Goal: Information Seeking & Learning: Learn about a topic

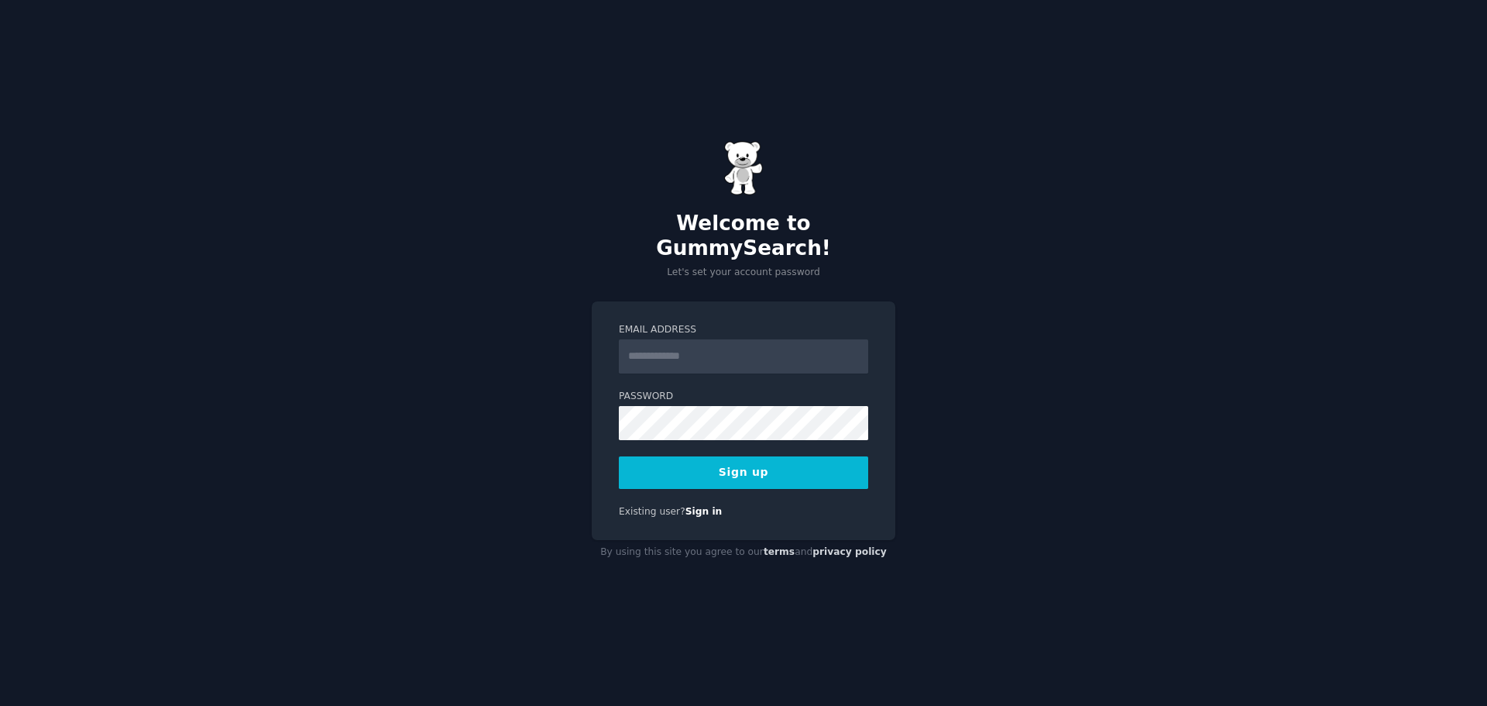
click at [685, 339] on input "Email Address" at bounding box center [743, 356] width 249 height 34
type input "**********"
click at [616, 410] on div "**********" at bounding box center [744, 420] width 304 height 239
click at [699, 462] on button "Sign up" at bounding box center [743, 472] width 249 height 33
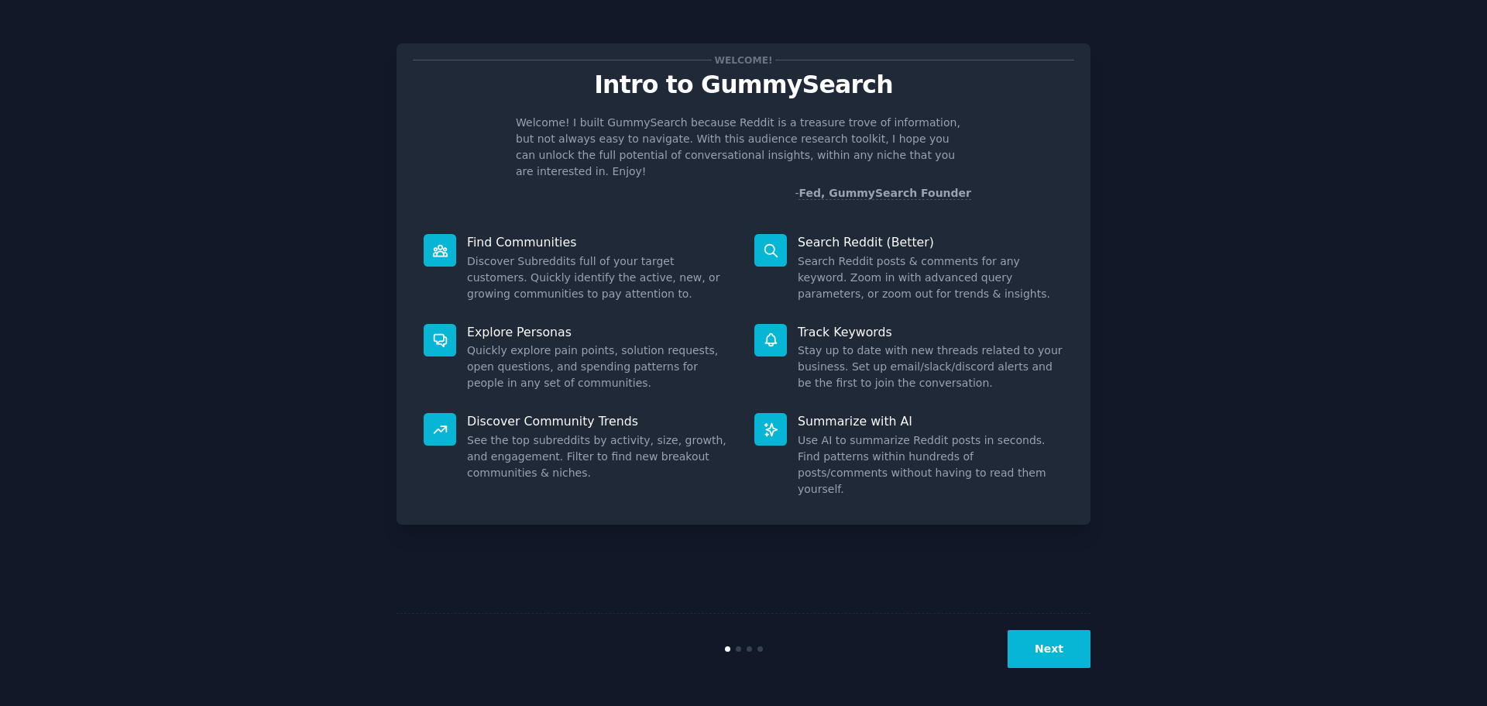
click at [1027, 644] on button "Next" at bounding box center [1049, 649] width 83 height 38
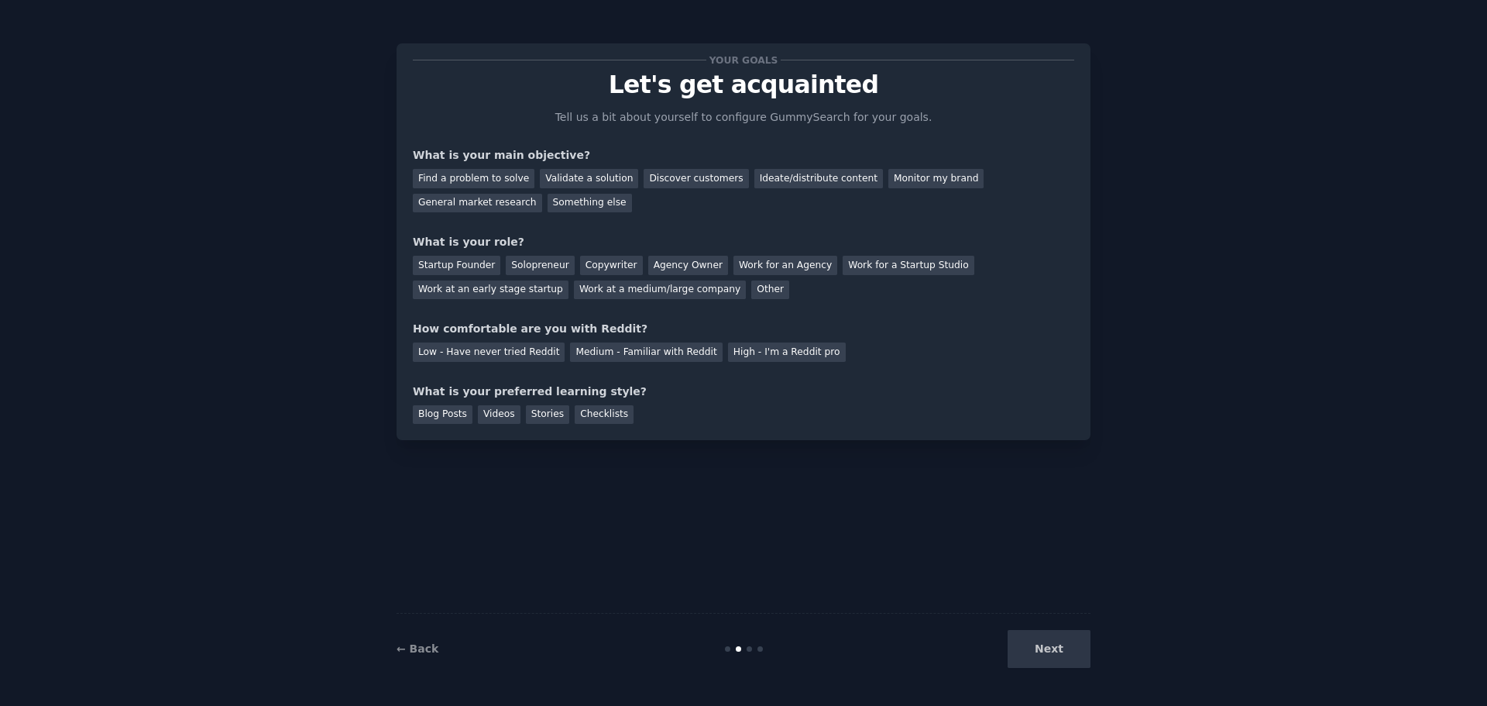
click at [1028, 644] on div "Next" at bounding box center [975, 649] width 232 height 38
click at [494, 181] on div "Find a problem to solve" at bounding box center [474, 178] width 122 height 19
click at [568, 173] on div "Validate a solution" at bounding box center [589, 178] width 98 height 19
click at [452, 185] on div "Find a problem to solve" at bounding box center [474, 178] width 122 height 19
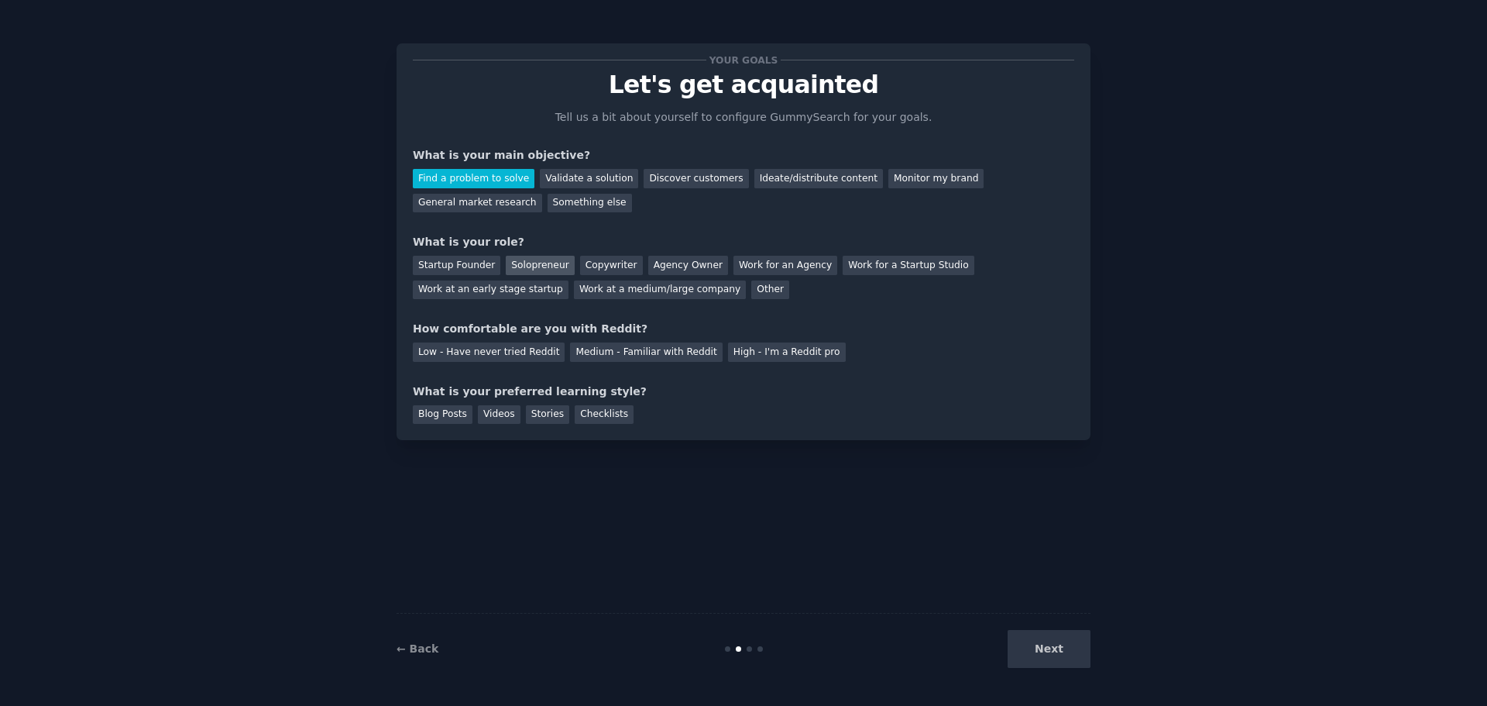
click at [534, 267] on div "Solopreneur" at bounding box center [540, 265] width 68 height 19
click at [643, 350] on div "Medium - Familiar with Reddit" at bounding box center [646, 351] width 152 height 19
click at [530, 416] on div "Stories" at bounding box center [547, 414] width 43 height 19
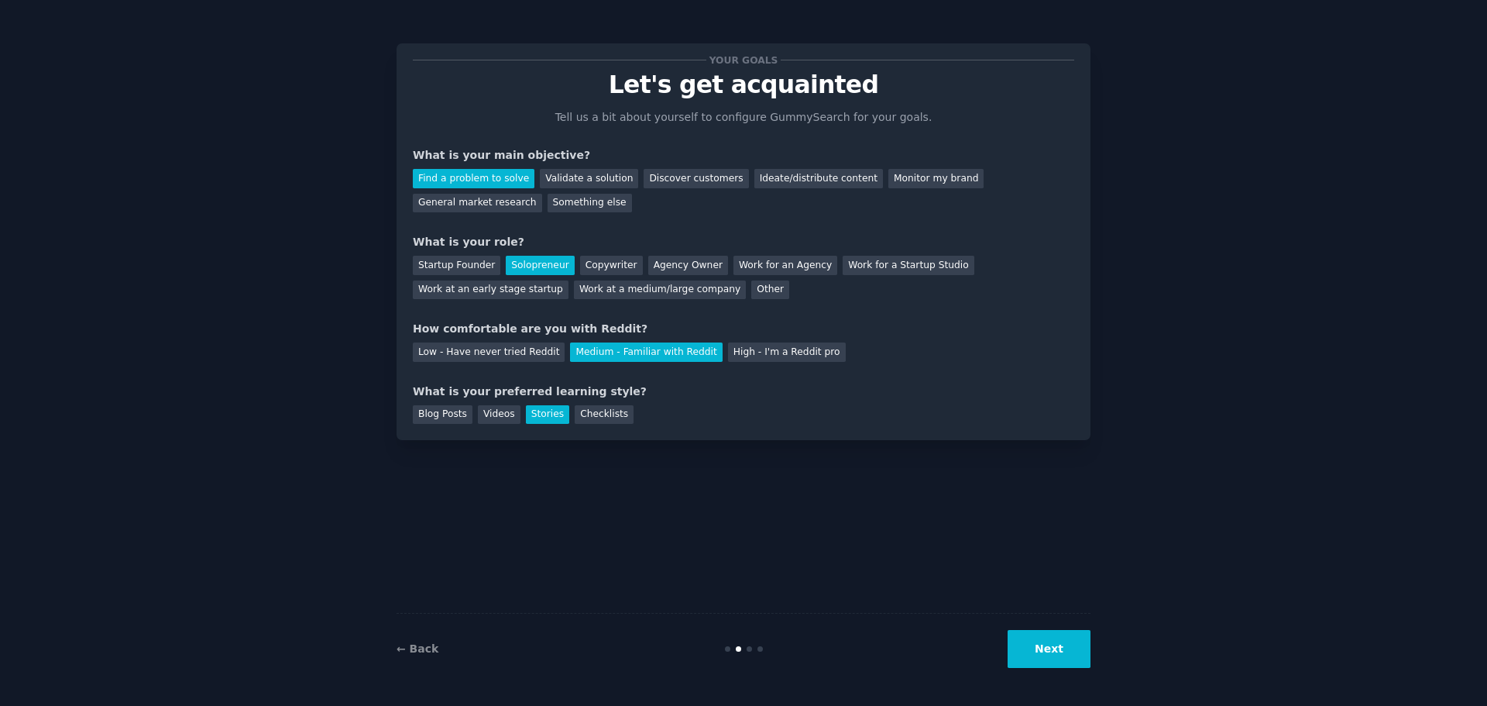
drag, startPoint x: 1050, startPoint y: 644, endPoint x: 912, endPoint y: 630, distance: 138.5
click at [1050, 644] on button "Next" at bounding box center [1049, 649] width 83 height 38
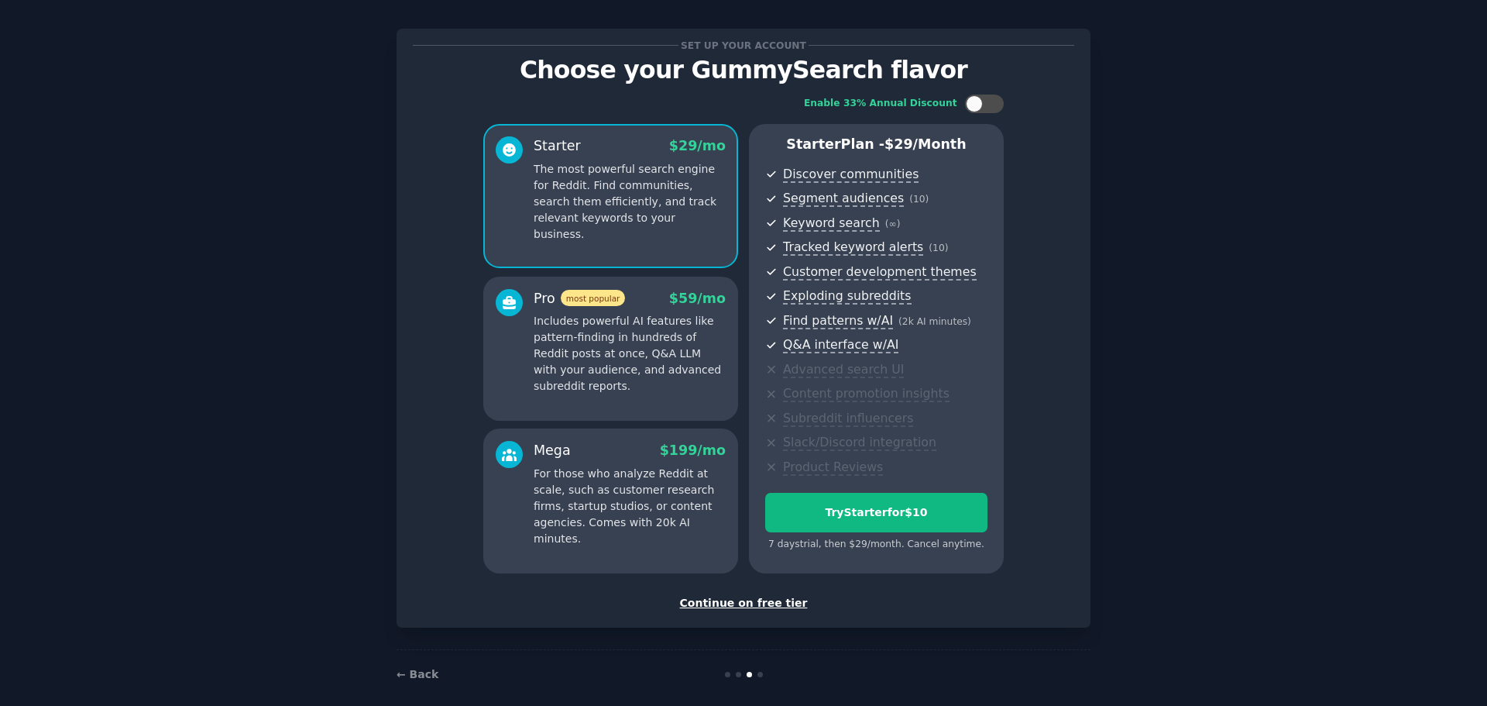
scroll to position [29, 0]
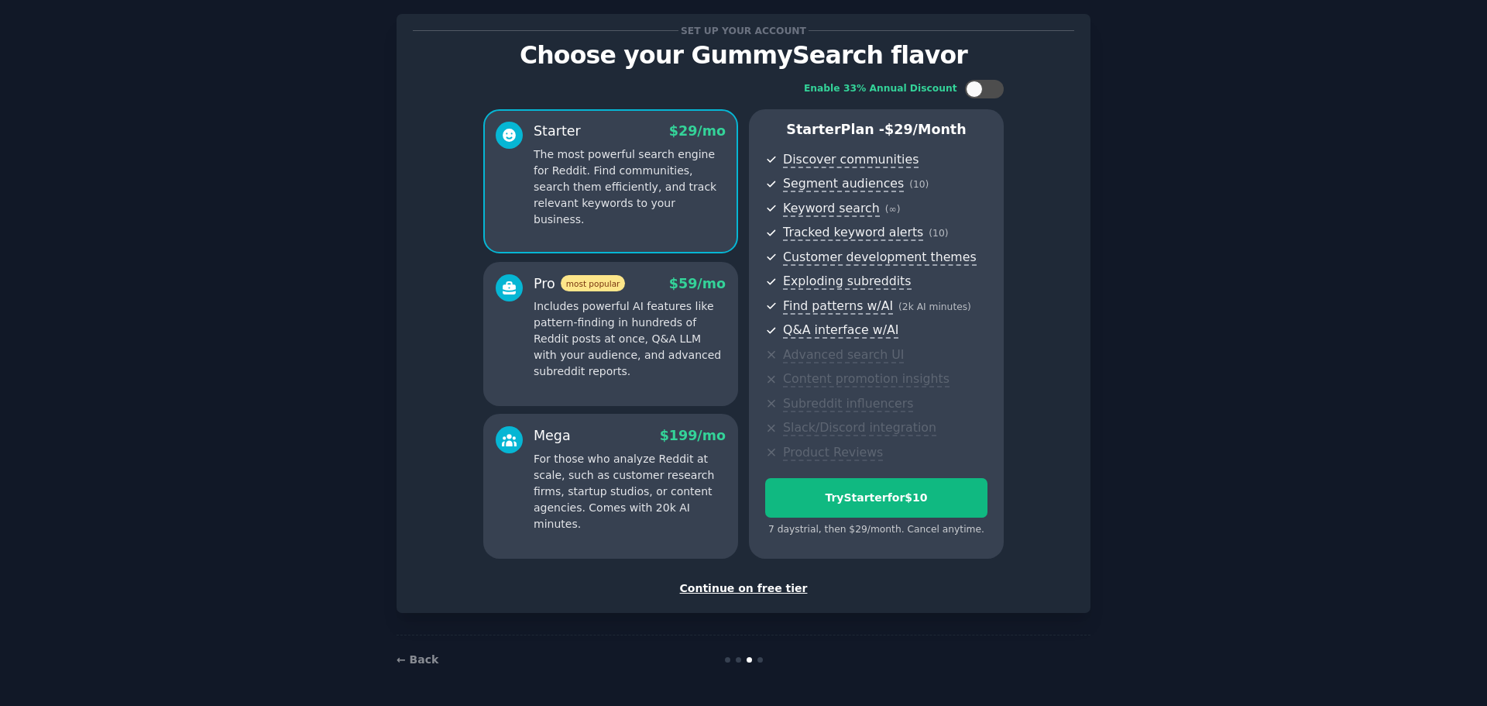
click at [760, 592] on div "Continue on free tier" at bounding box center [743, 588] width 661 height 16
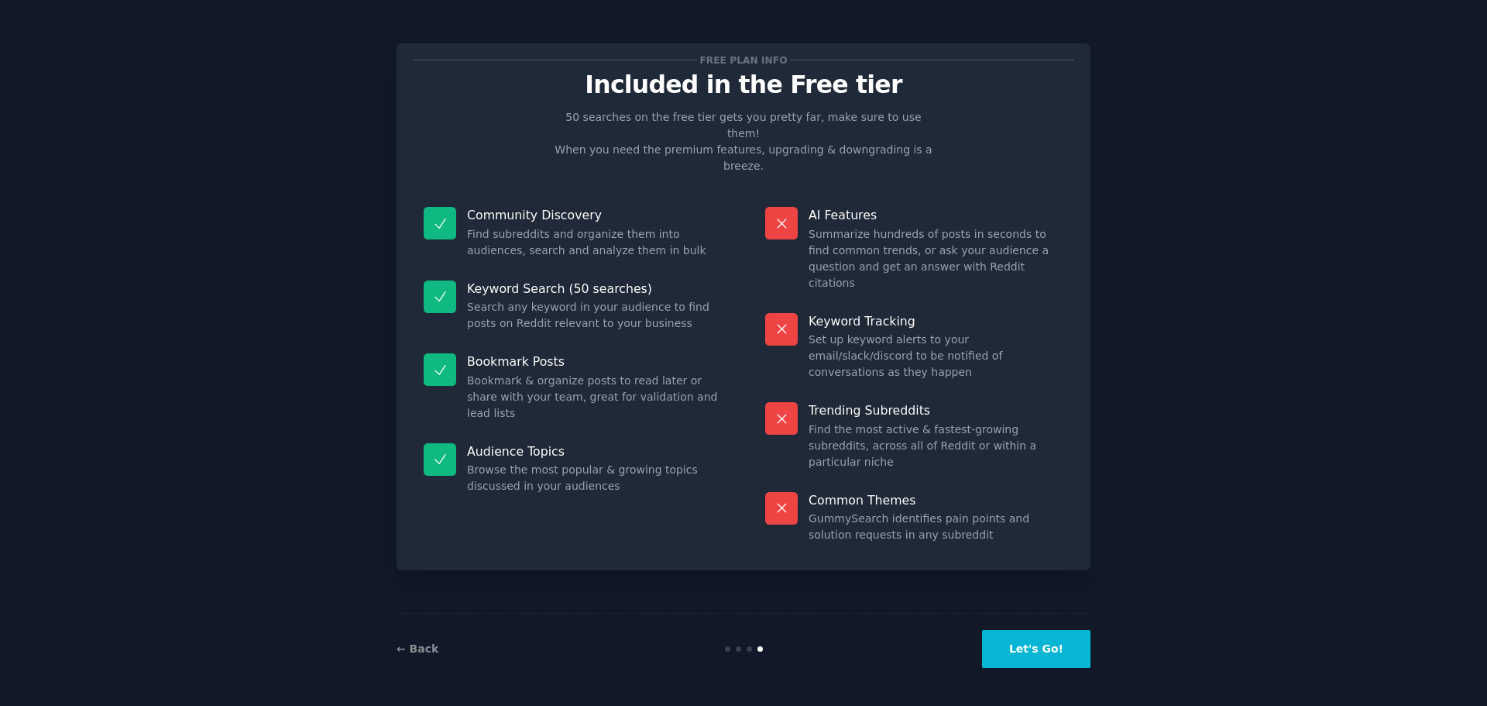
click at [1028, 644] on button "Let's Go!" at bounding box center [1036, 649] width 108 height 38
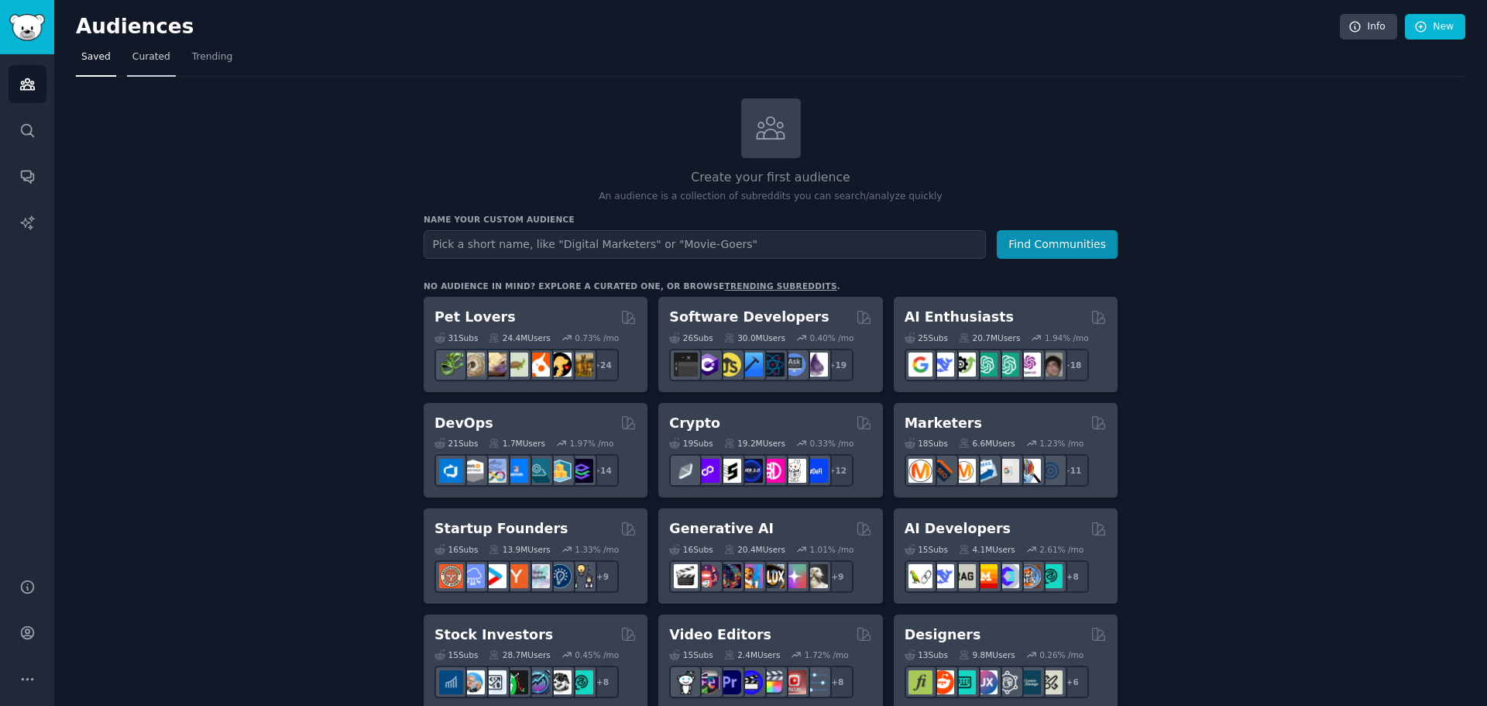
click at [152, 60] on span "Curated" at bounding box center [151, 57] width 38 height 14
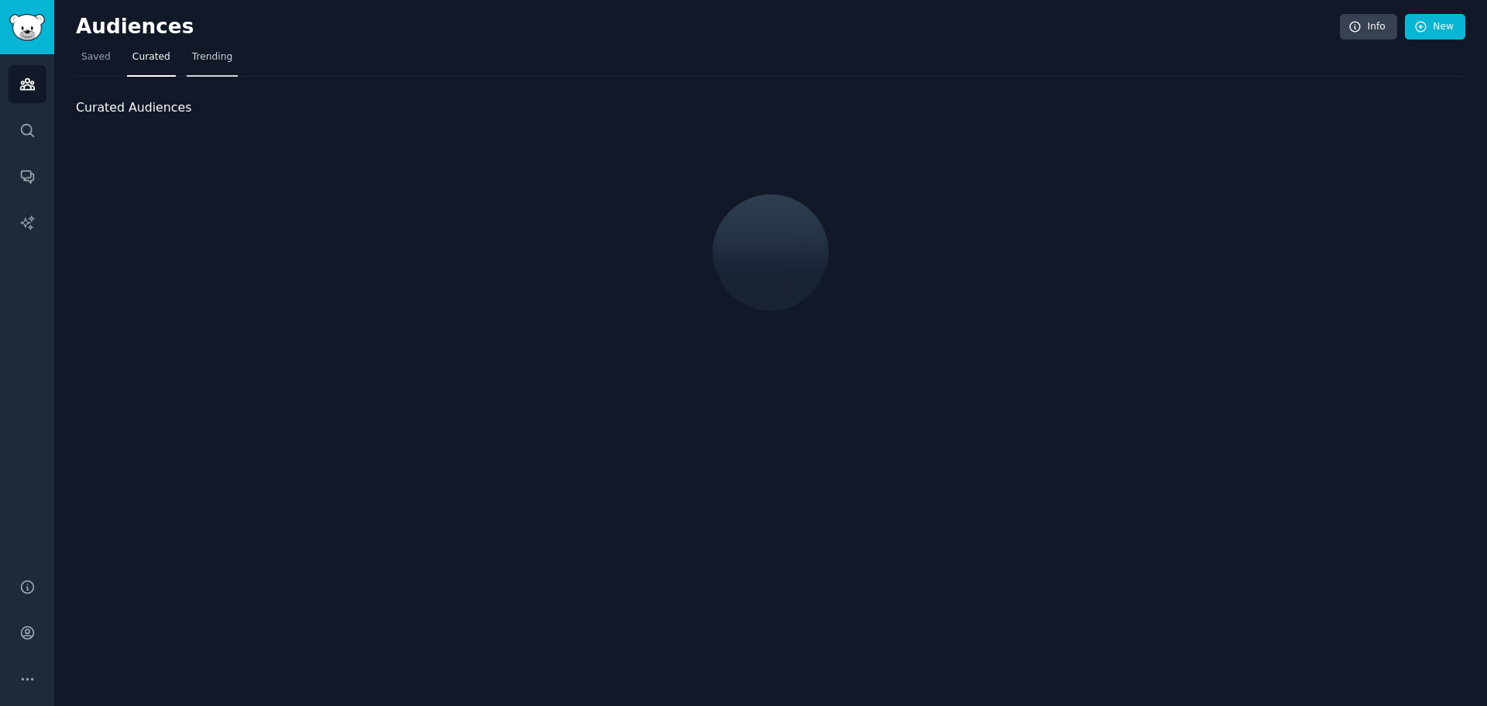
click at [221, 65] on link "Trending" at bounding box center [212, 61] width 51 height 32
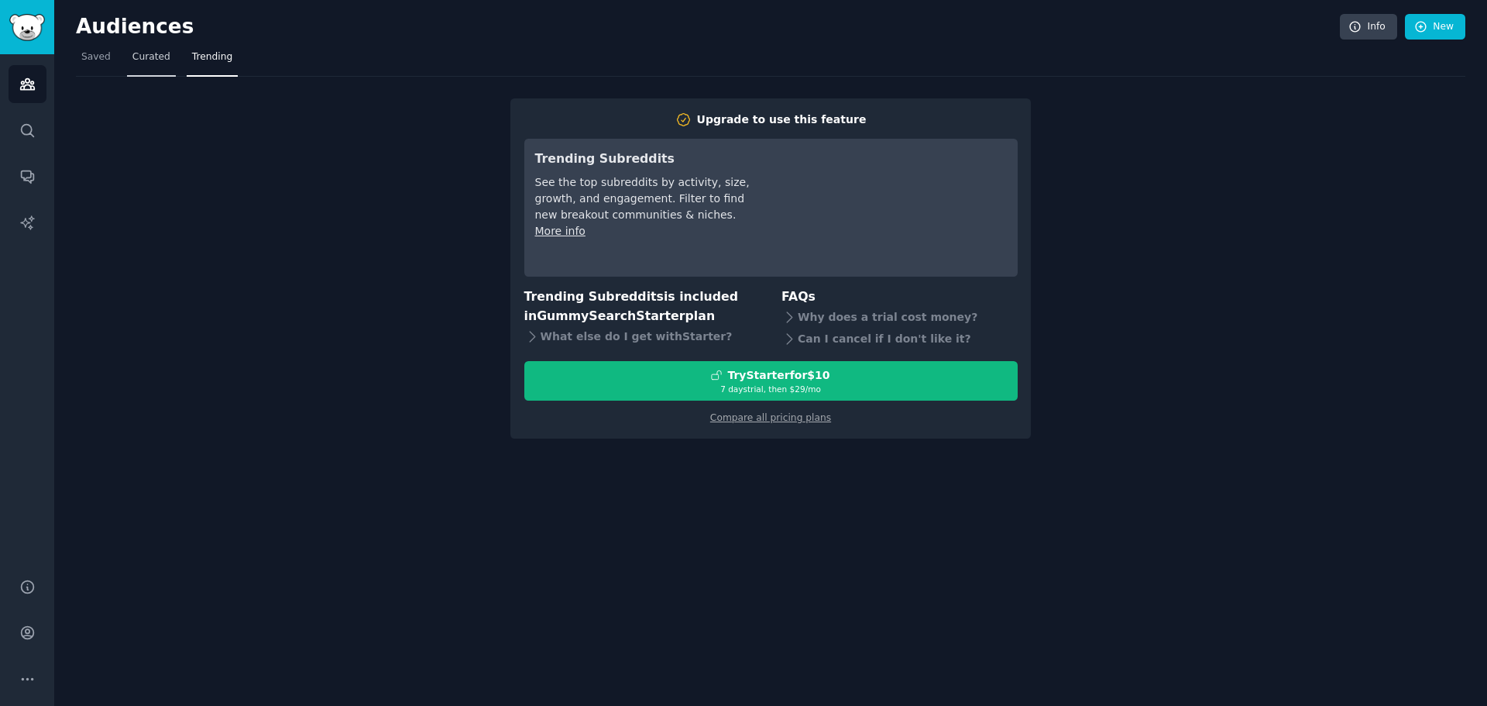
click at [150, 58] on span "Curated" at bounding box center [151, 57] width 38 height 14
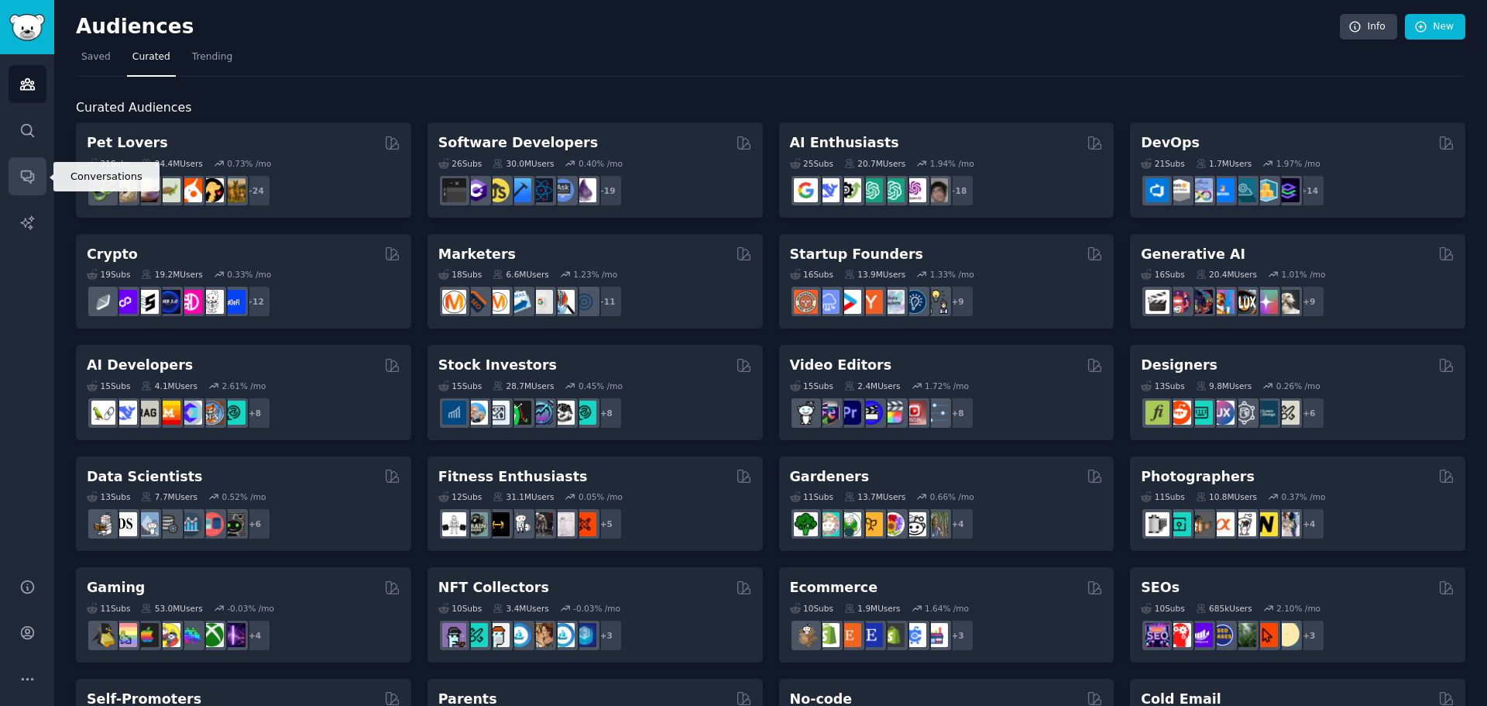
click at [22, 181] on icon "Sidebar" at bounding box center [27, 176] width 16 height 16
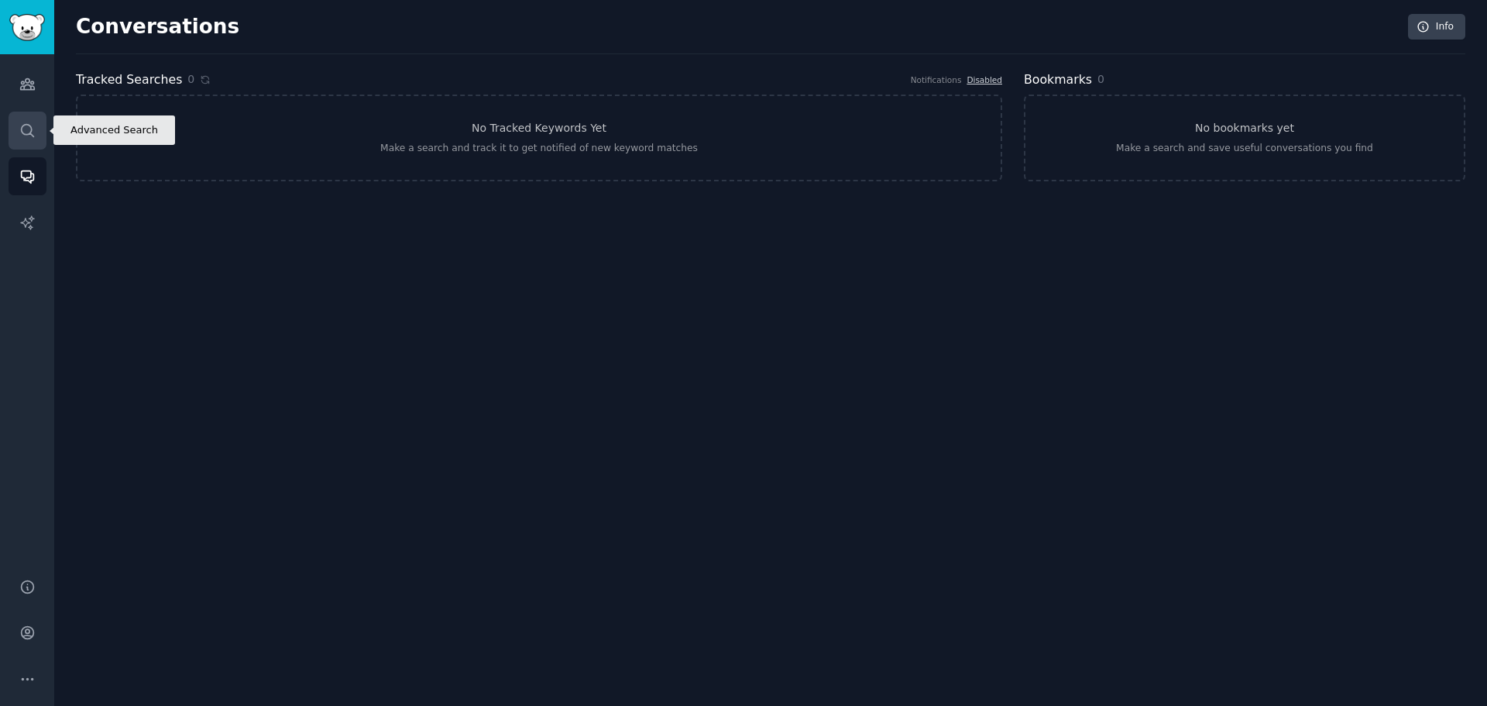
click at [22, 133] on icon "Sidebar" at bounding box center [27, 130] width 12 height 12
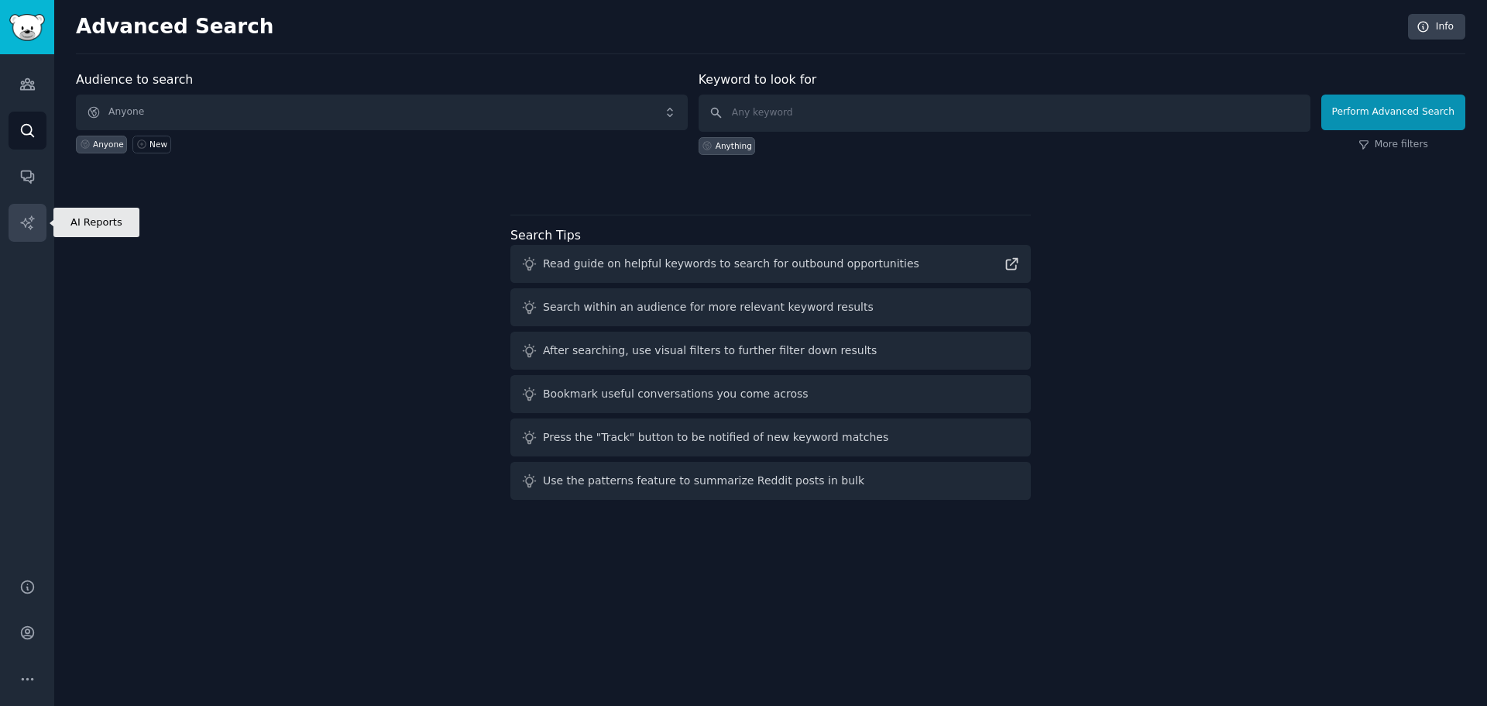
click at [36, 219] on link "AI Reports" at bounding box center [28, 223] width 38 height 38
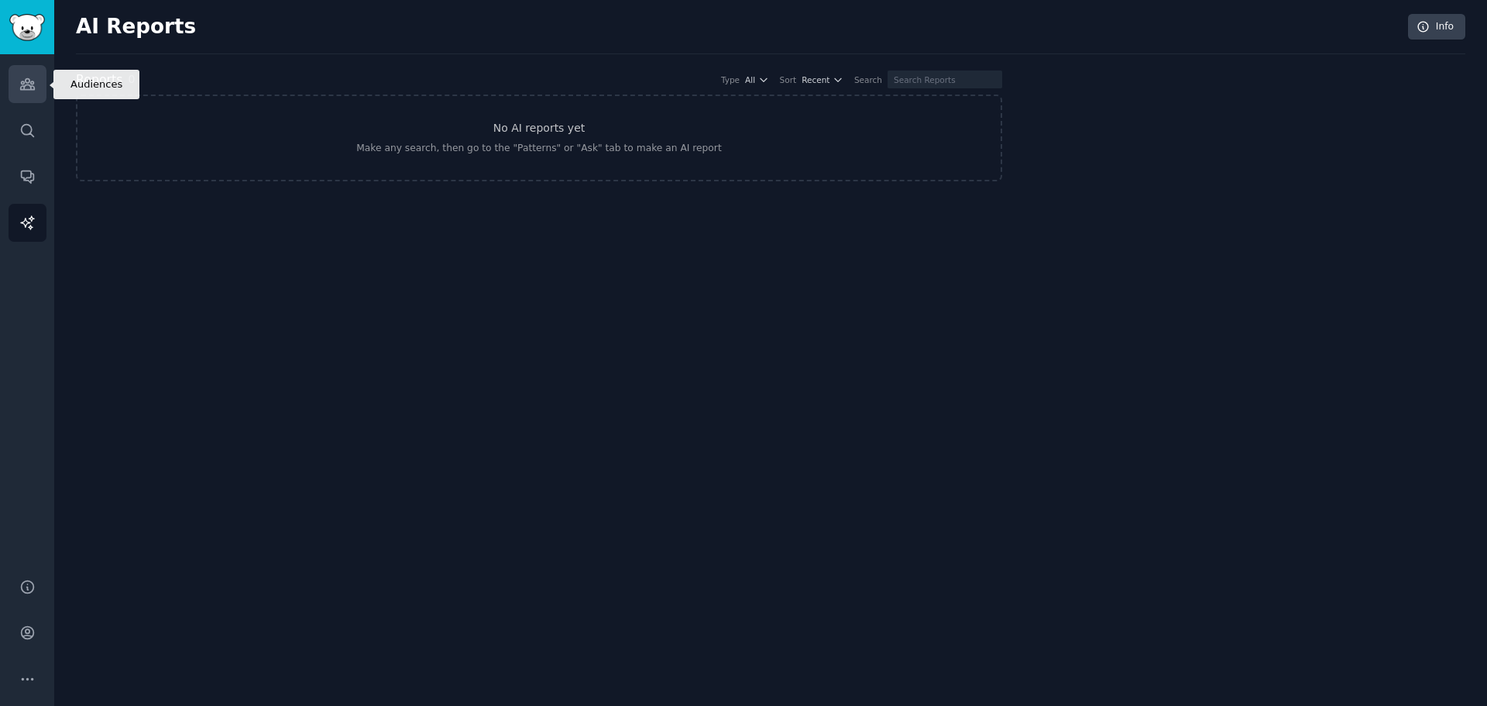
click at [33, 77] on icon "Sidebar" at bounding box center [27, 84] width 16 height 16
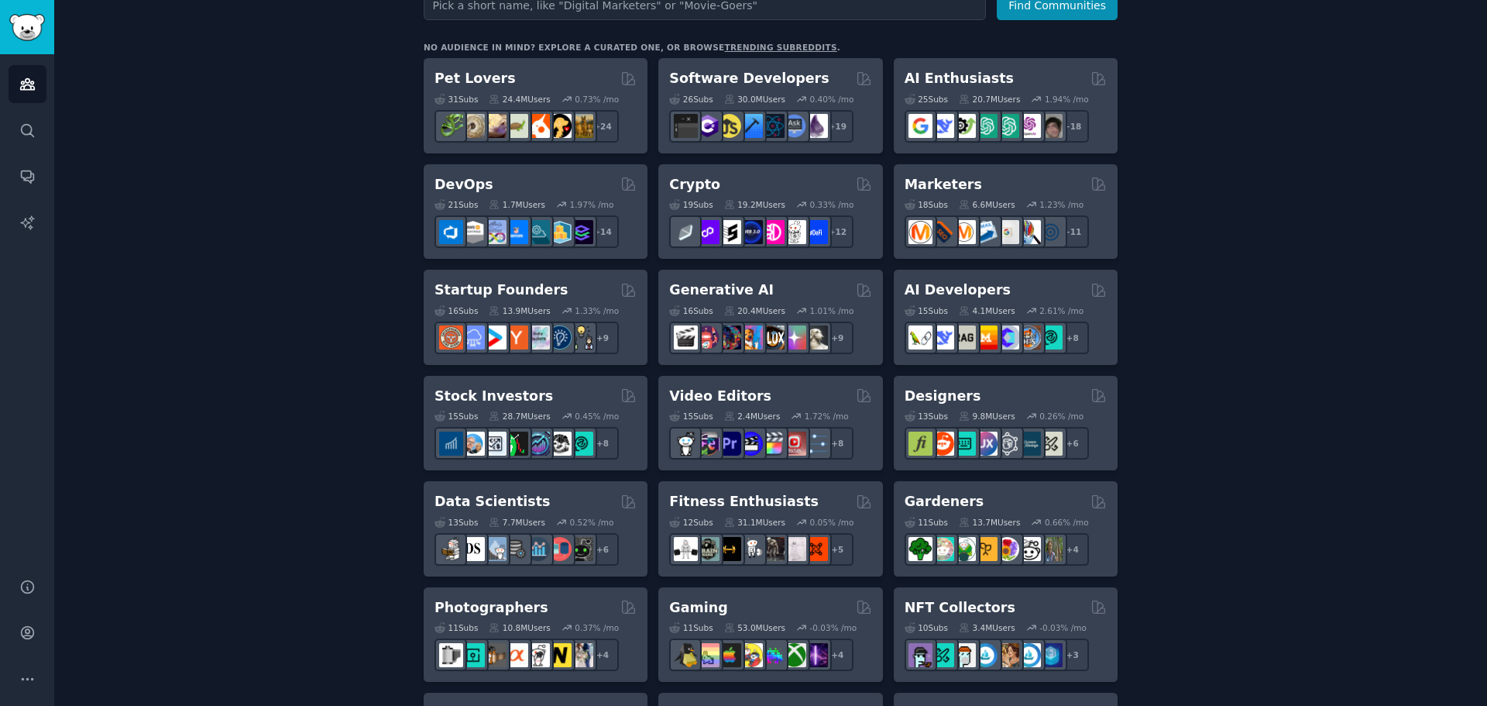
scroll to position [387, 0]
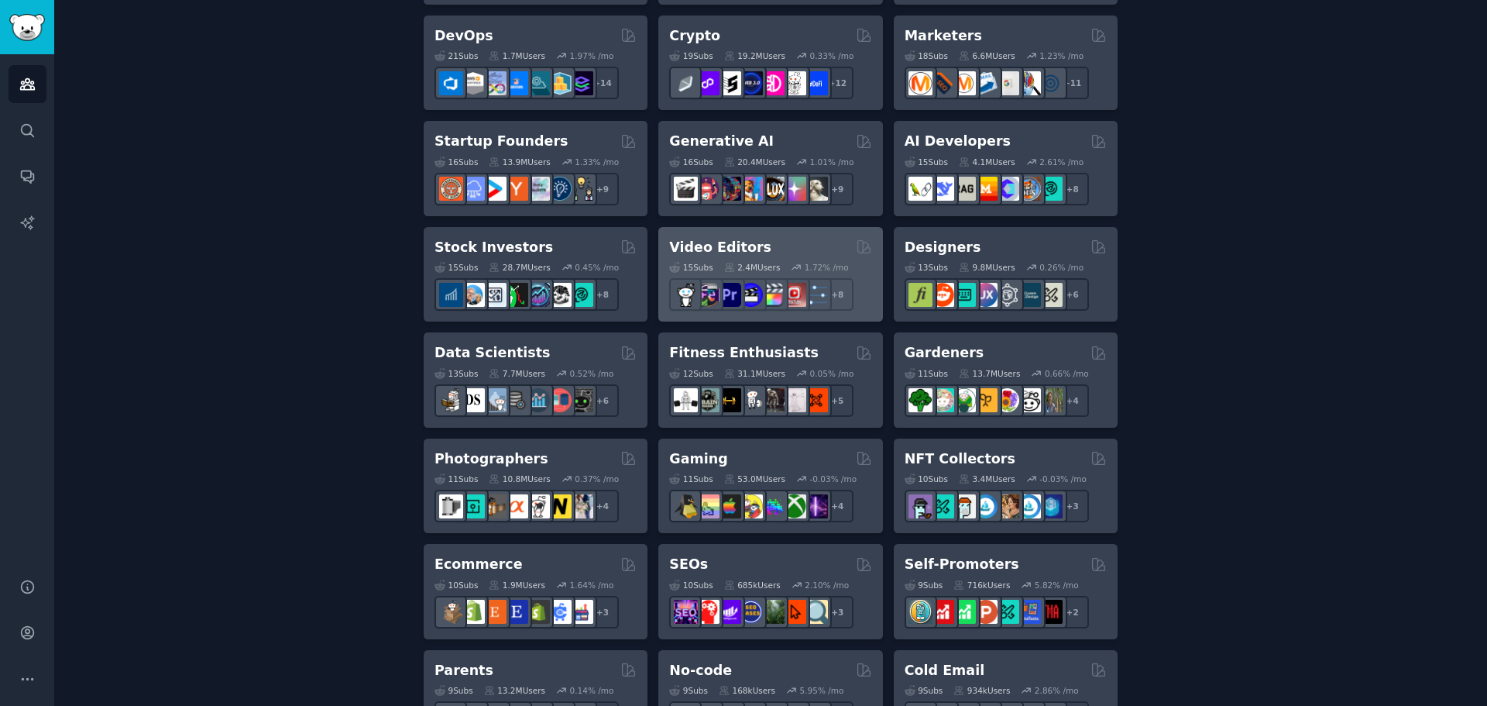
click at [747, 233] on div "Video Editors Curated by GummySearch 15 Sub s 2.4M Users 1.72 % /mo + 8" at bounding box center [770, 274] width 224 height 95
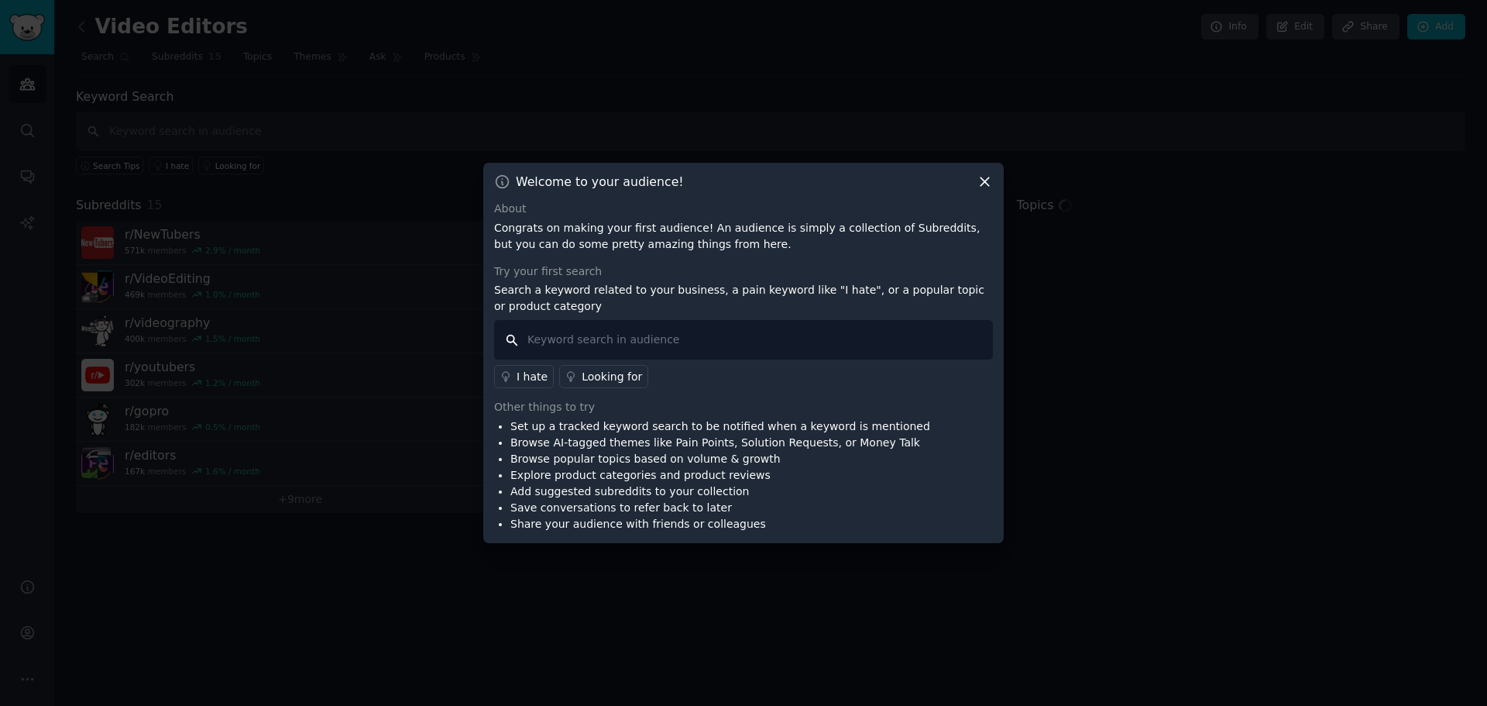
click at [613, 332] on input "text" at bounding box center [743, 340] width 499 height 40
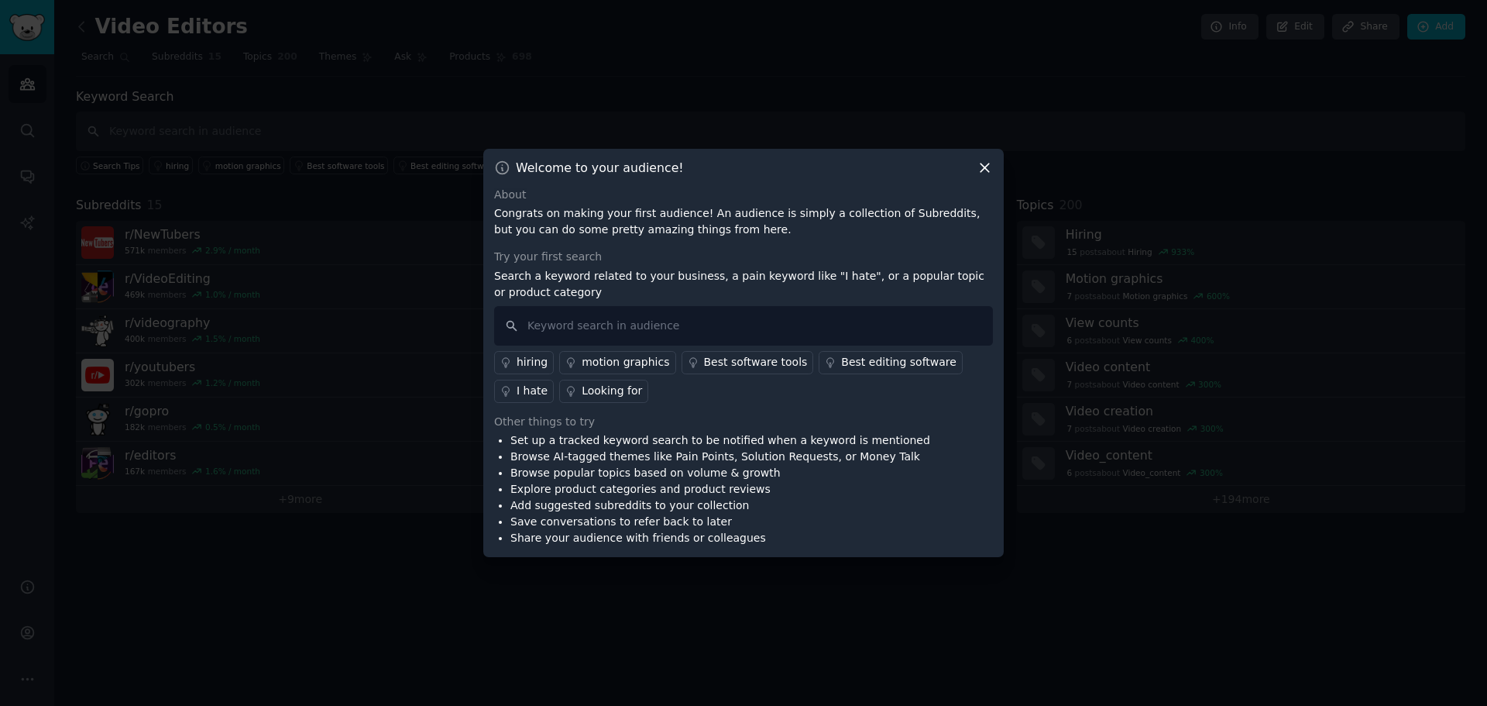
click at [981, 167] on icon at bounding box center [985, 168] width 16 height 16
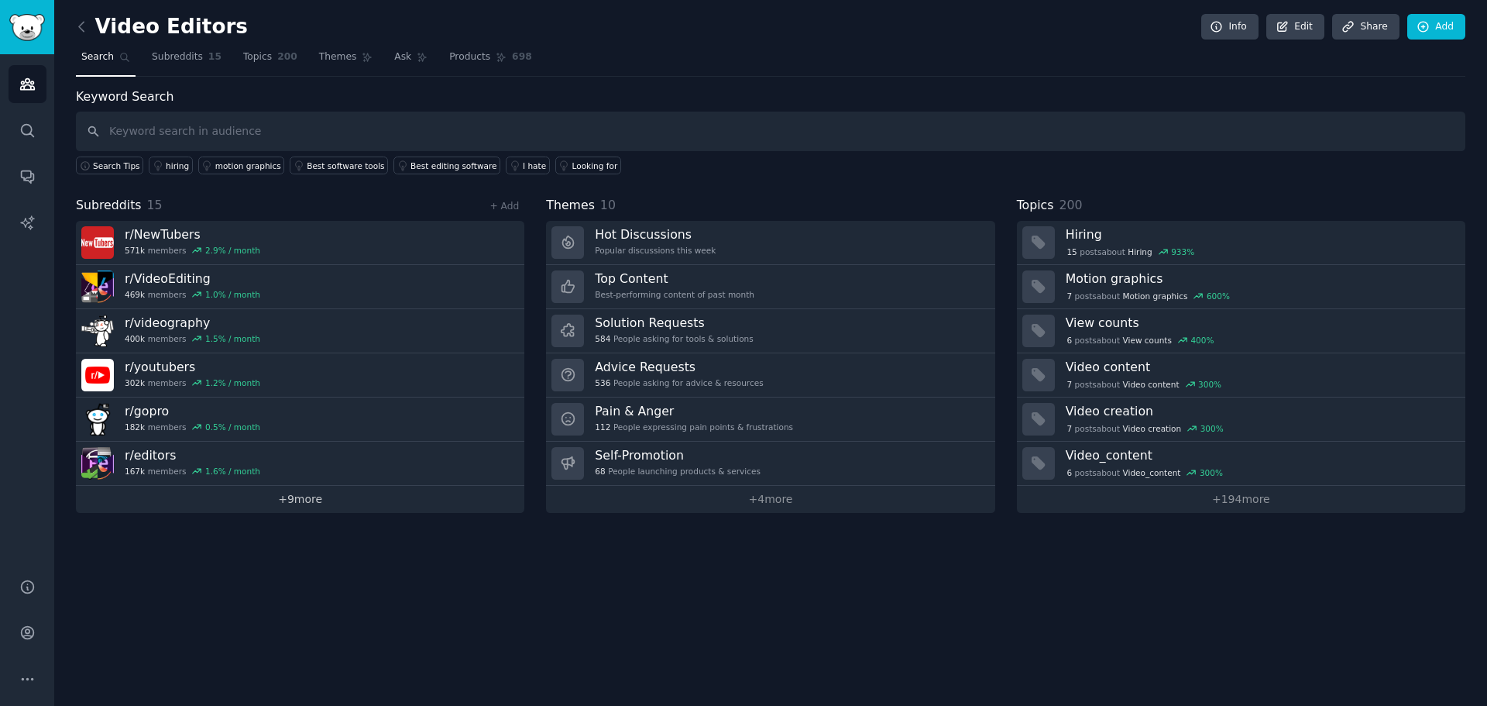
click at [316, 500] on link "+ 9 more" at bounding box center [300, 499] width 448 height 27
click at [1444, 9] on div "Video Editors Info Edit Share Add Search Subreddits 15 Topics 200 Themes Ask Pr…" at bounding box center [770, 353] width 1433 height 706
click at [1444, 20] on link "Add" at bounding box center [1436, 27] width 58 height 26
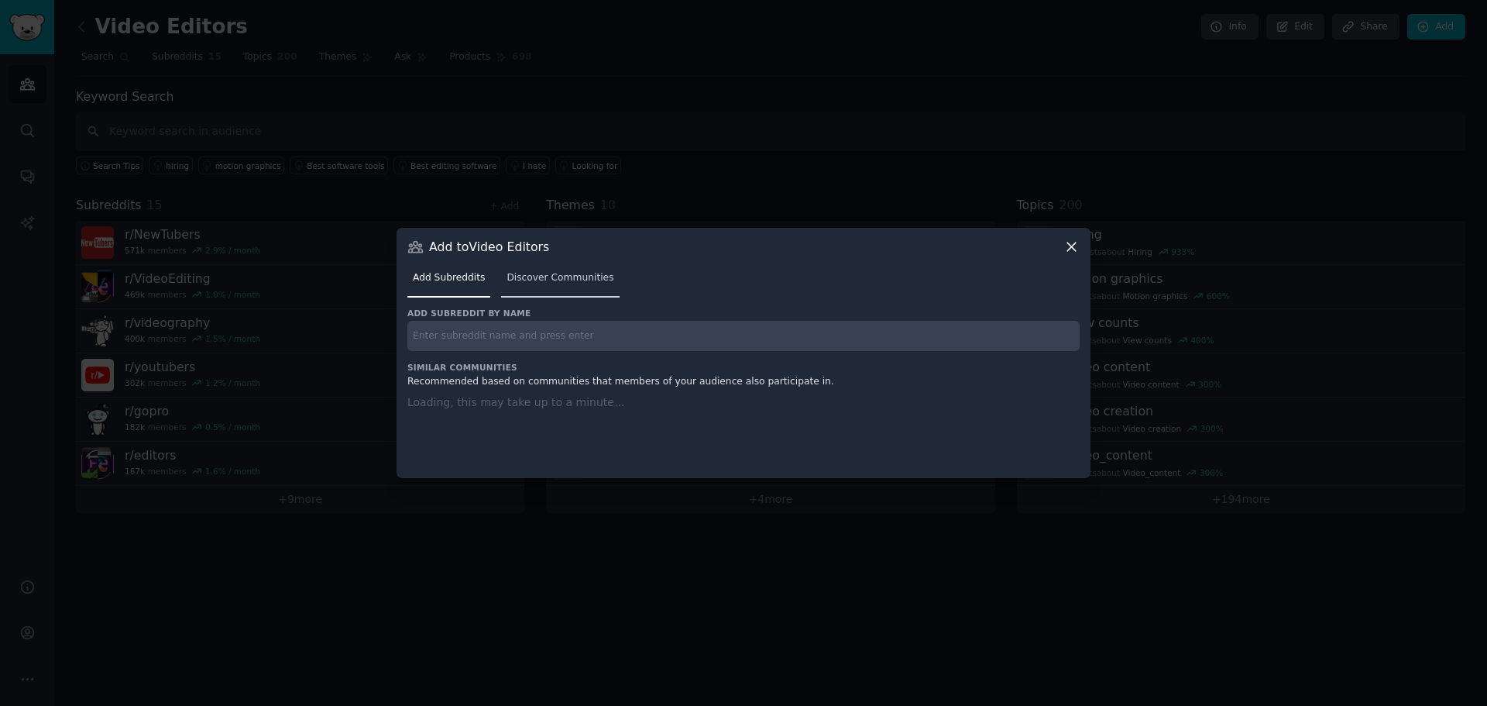
click at [596, 280] on span "Discover Communities" at bounding box center [560, 278] width 107 height 14
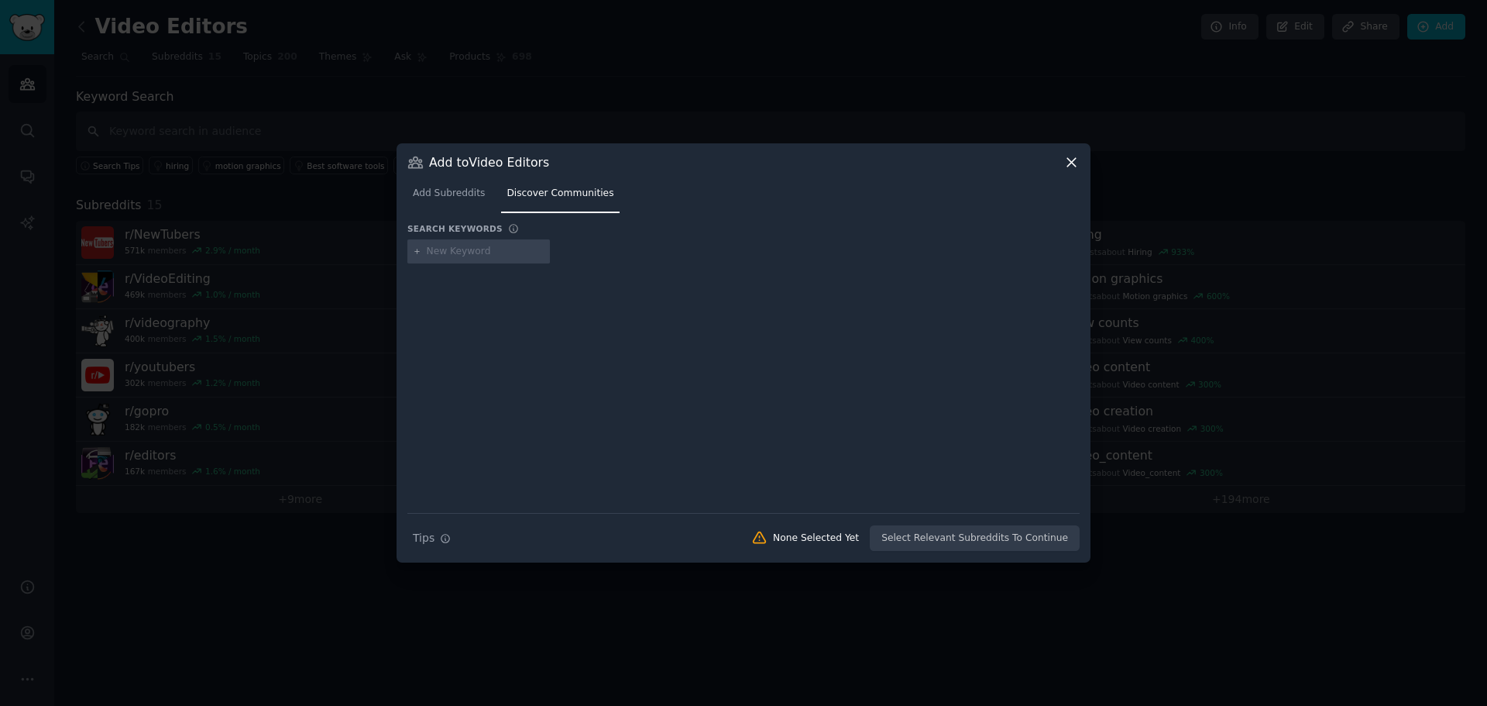
click at [488, 246] on input "text" at bounding box center [486, 252] width 118 height 14
click at [720, 269] on div at bounding box center [743, 377] width 672 height 217
click at [1061, 168] on div "Add to Video Editors" at bounding box center [743, 162] width 672 height 16
click at [1070, 157] on icon at bounding box center [1071, 162] width 16 height 16
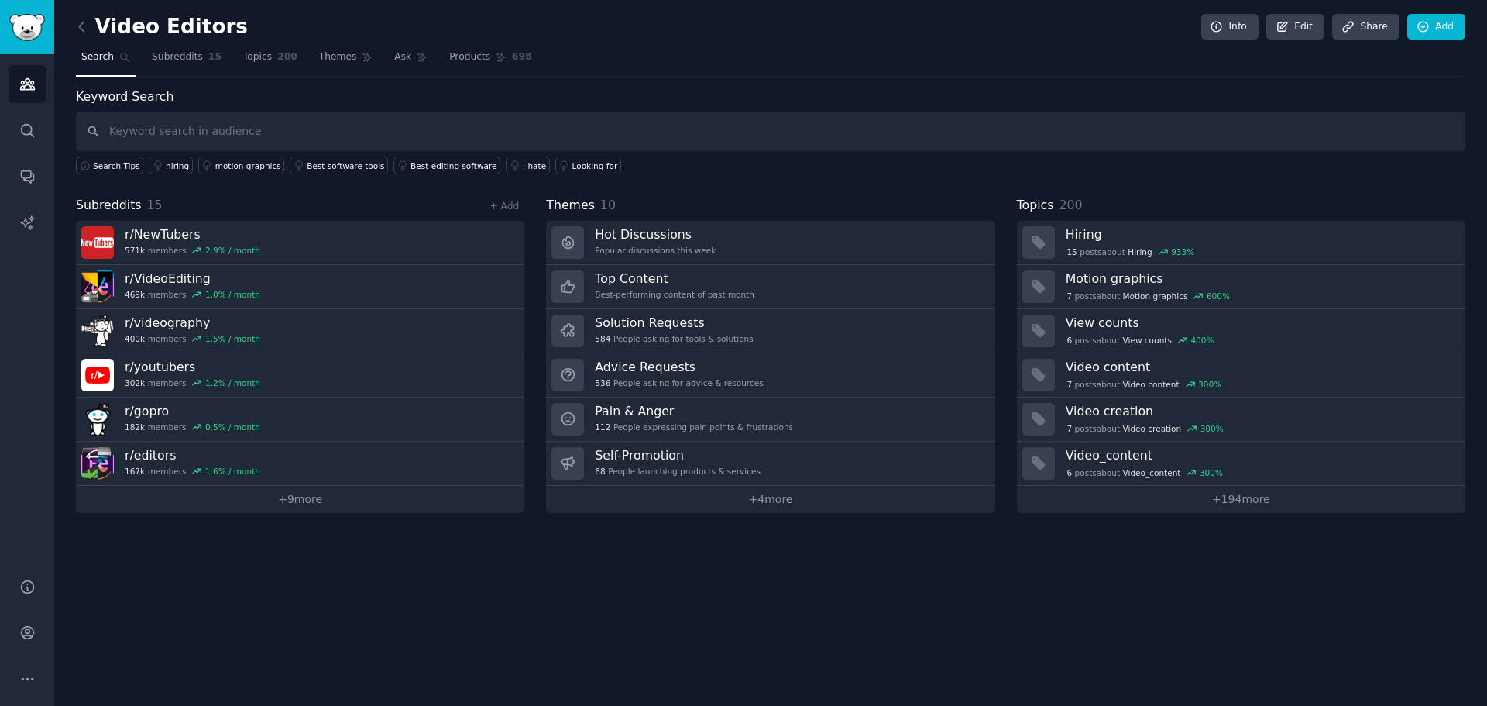
click at [78, 17] on link at bounding box center [85, 27] width 19 height 25
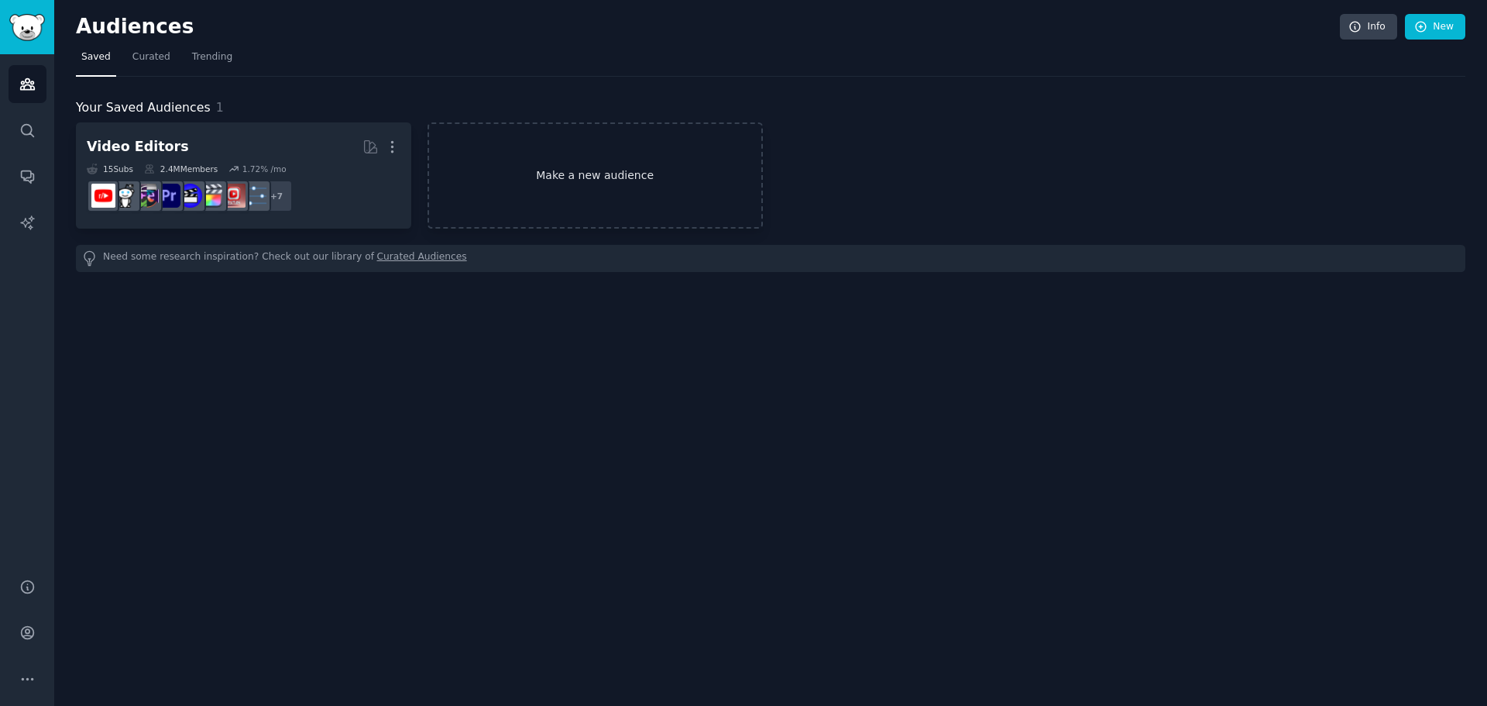
click at [530, 173] on link "Make a new audience" at bounding box center [595, 175] width 335 height 106
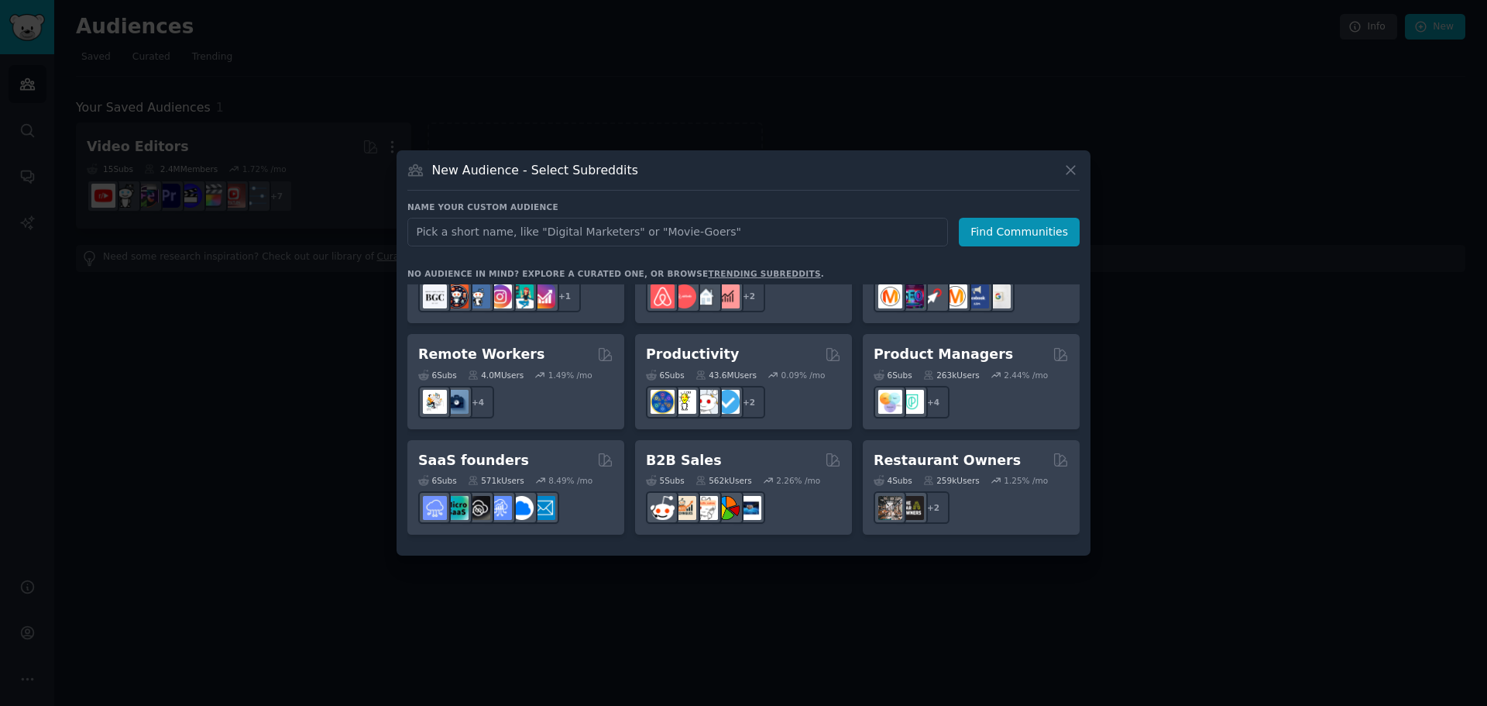
scroll to position [1132, 0]
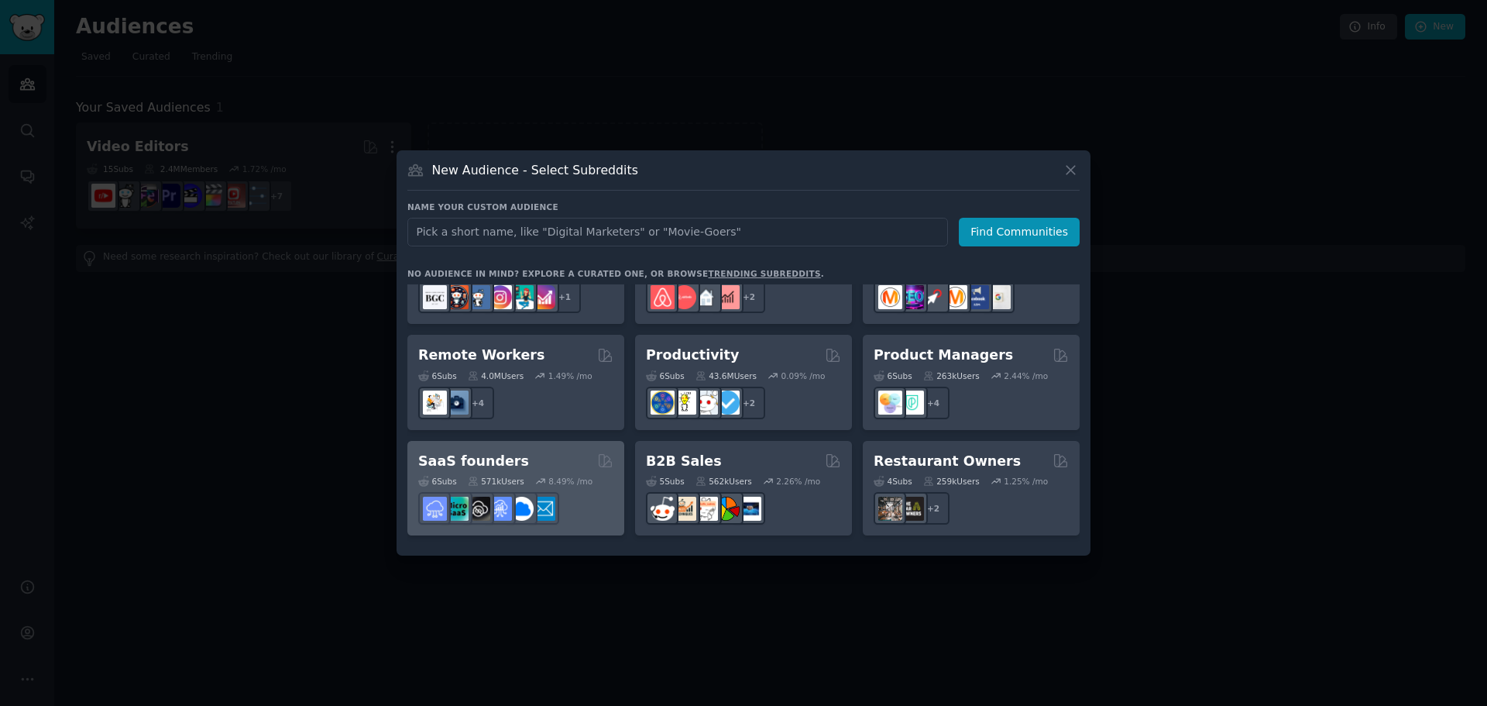
click at [546, 452] on div "SaaS founders" at bounding box center [515, 461] width 195 height 19
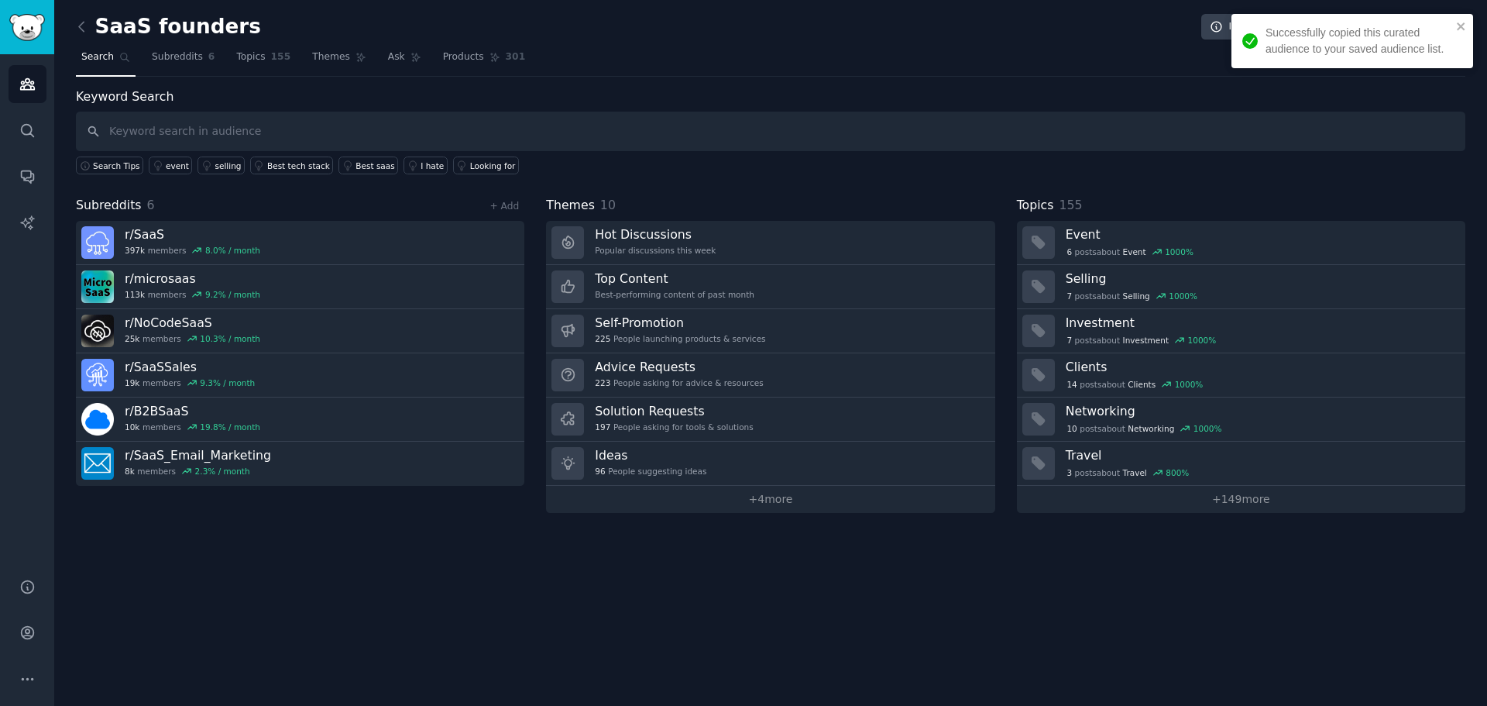
click at [234, 126] on input "text" at bounding box center [771, 132] width 1390 height 40
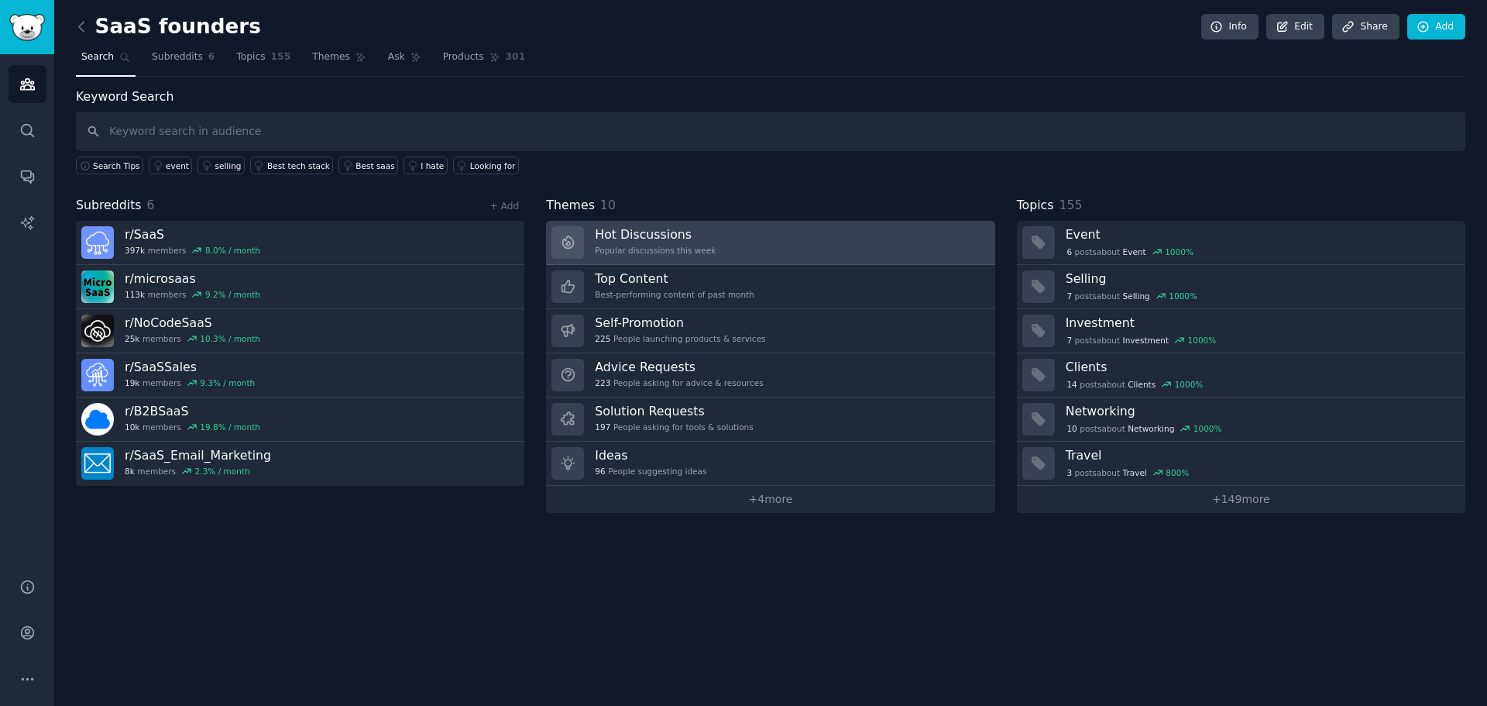
click at [658, 252] on div "Popular discussions this week" at bounding box center [655, 250] width 121 height 11
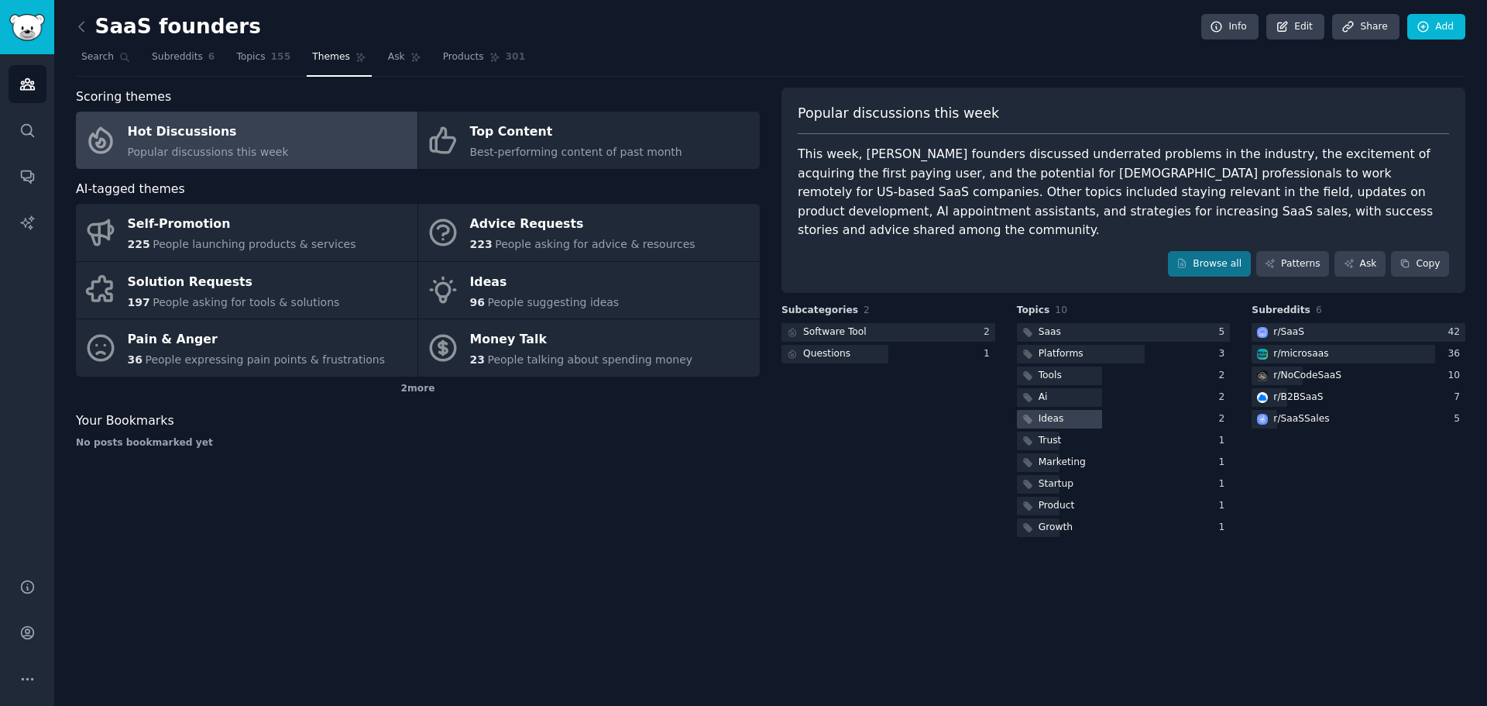
click at [1055, 412] on div "Ideas" at bounding box center [1052, 419] width 26 height 14
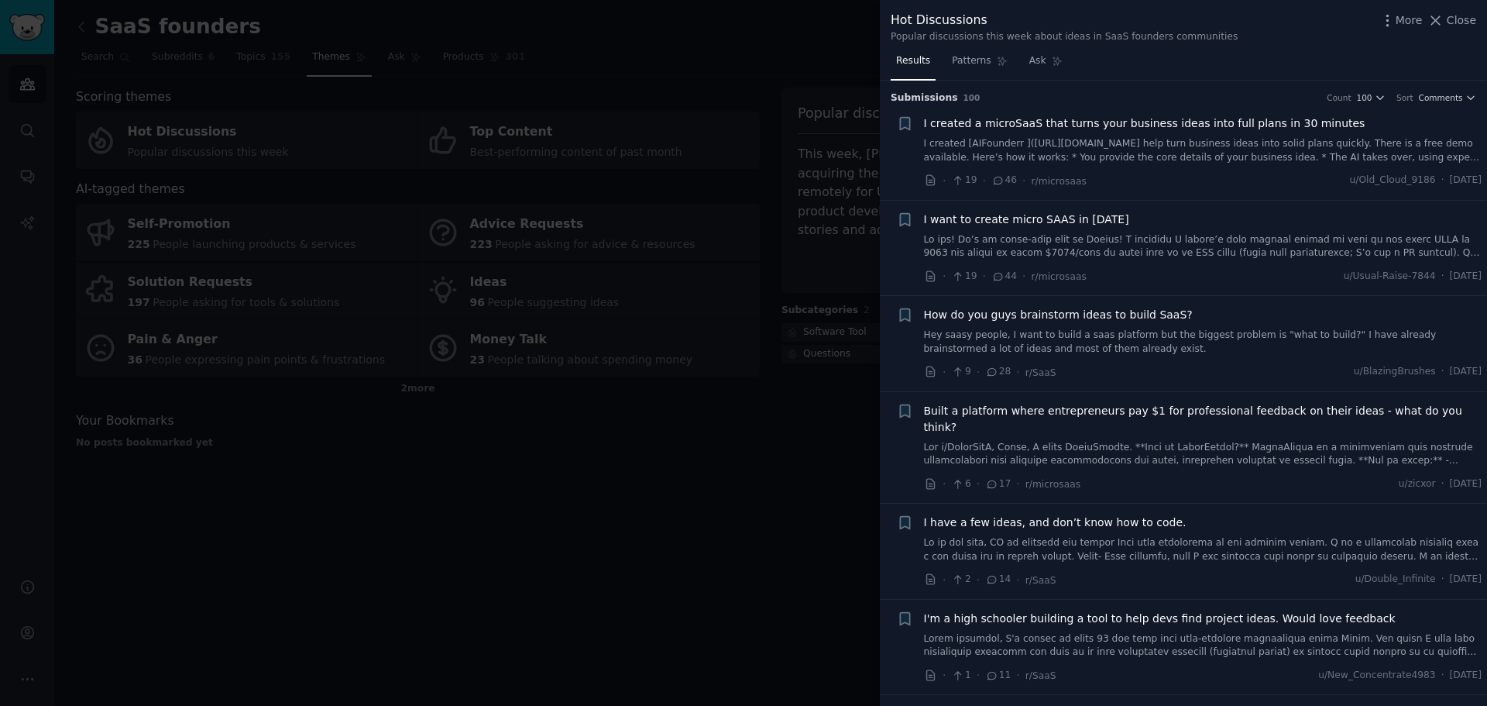
drag, startPoint x: 1001, startPoint y: 221, endPoint x: 1008, endPoint y: 227, distance: 9.9
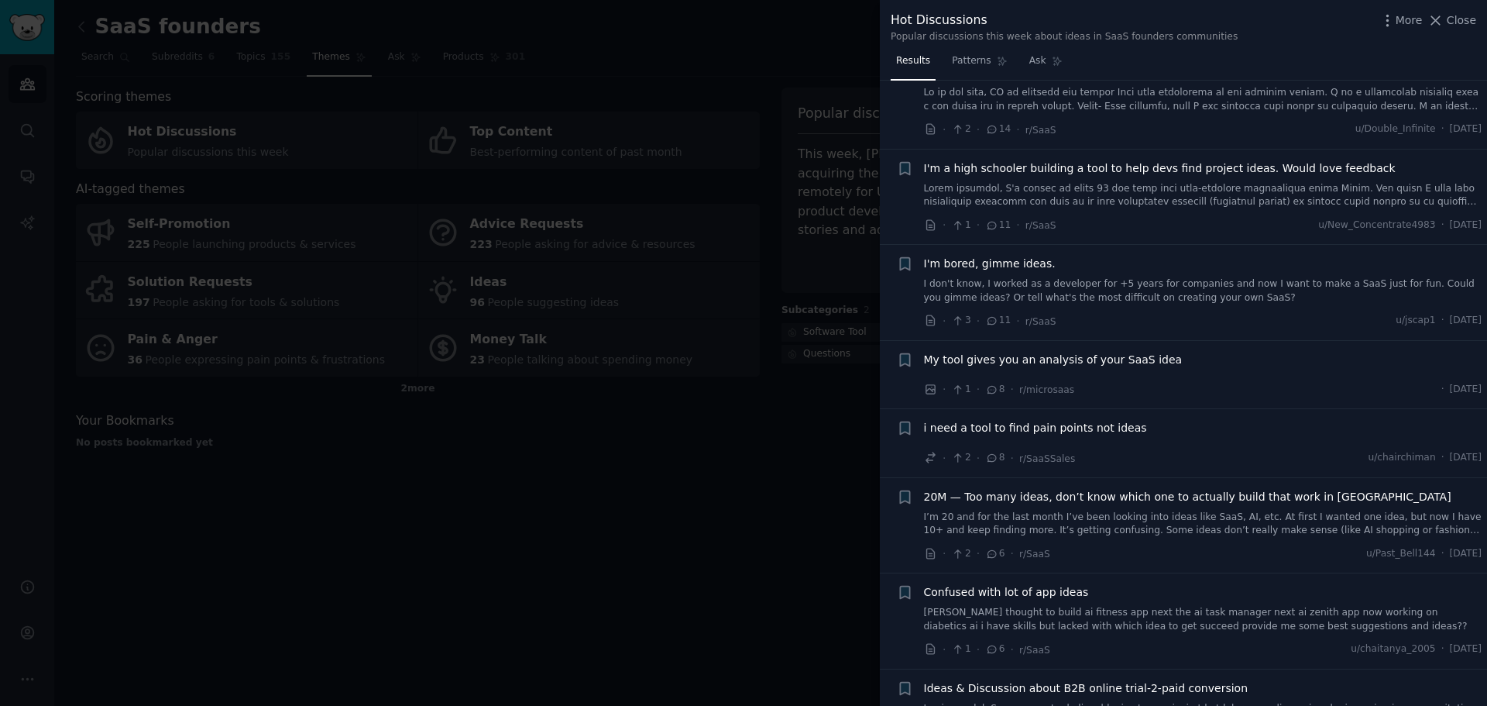
scroll to position [310, 0]
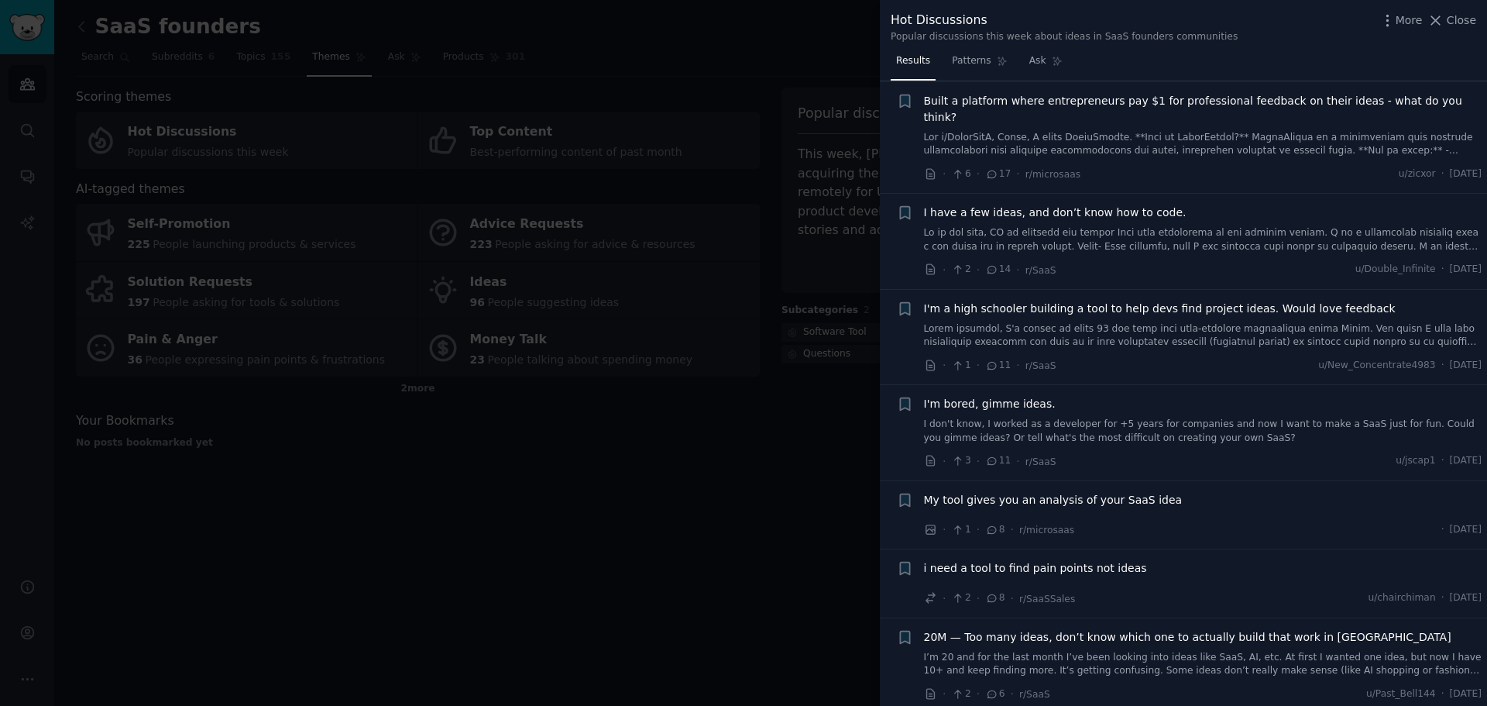
drag, startPoint x: 1453, startPoint y: 28, endPoint x: 1355, endPoint y: 15, distance: 98.5
click at [1453, 28] on span "Close" at bounding box center [1461, 20] width 29 height 16
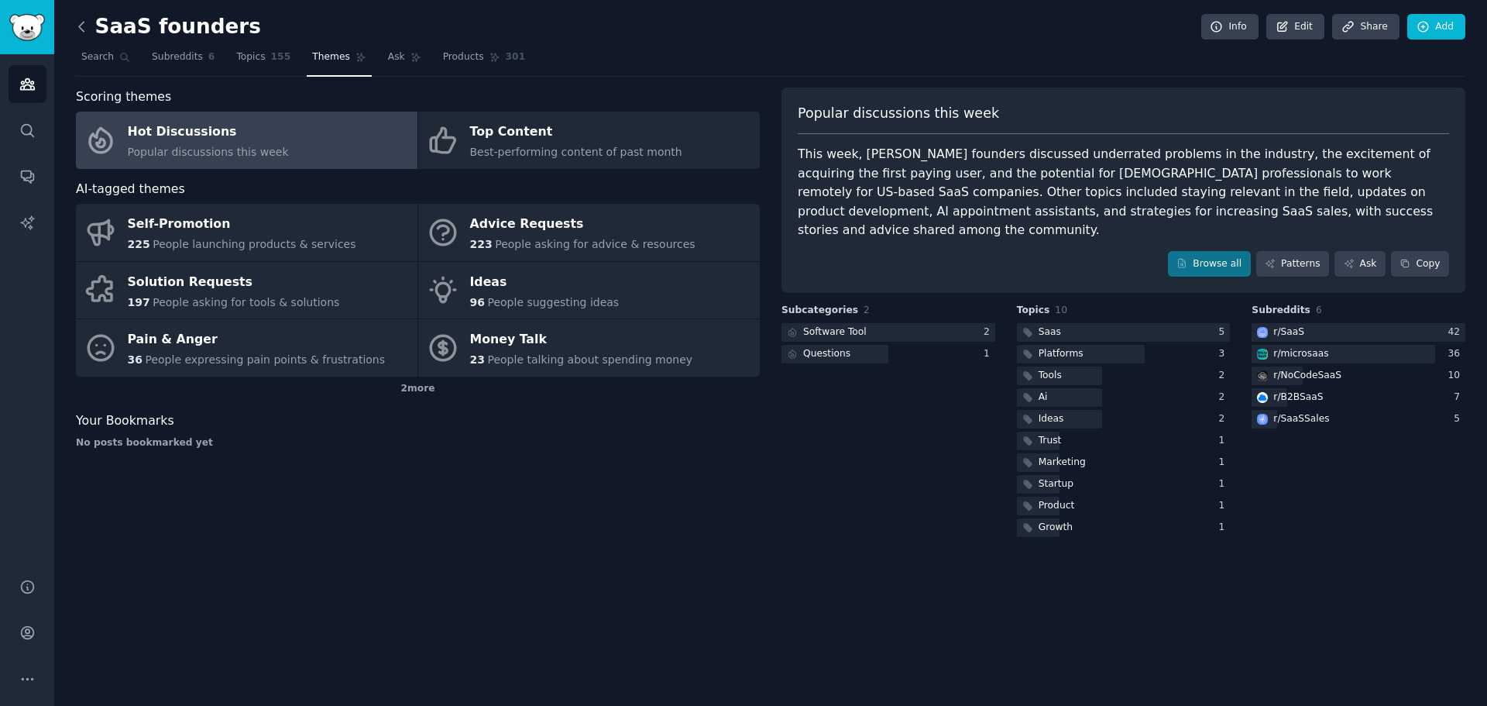
click at [87, 27] on icon at bounding box center [82, 27] width 16 height 16
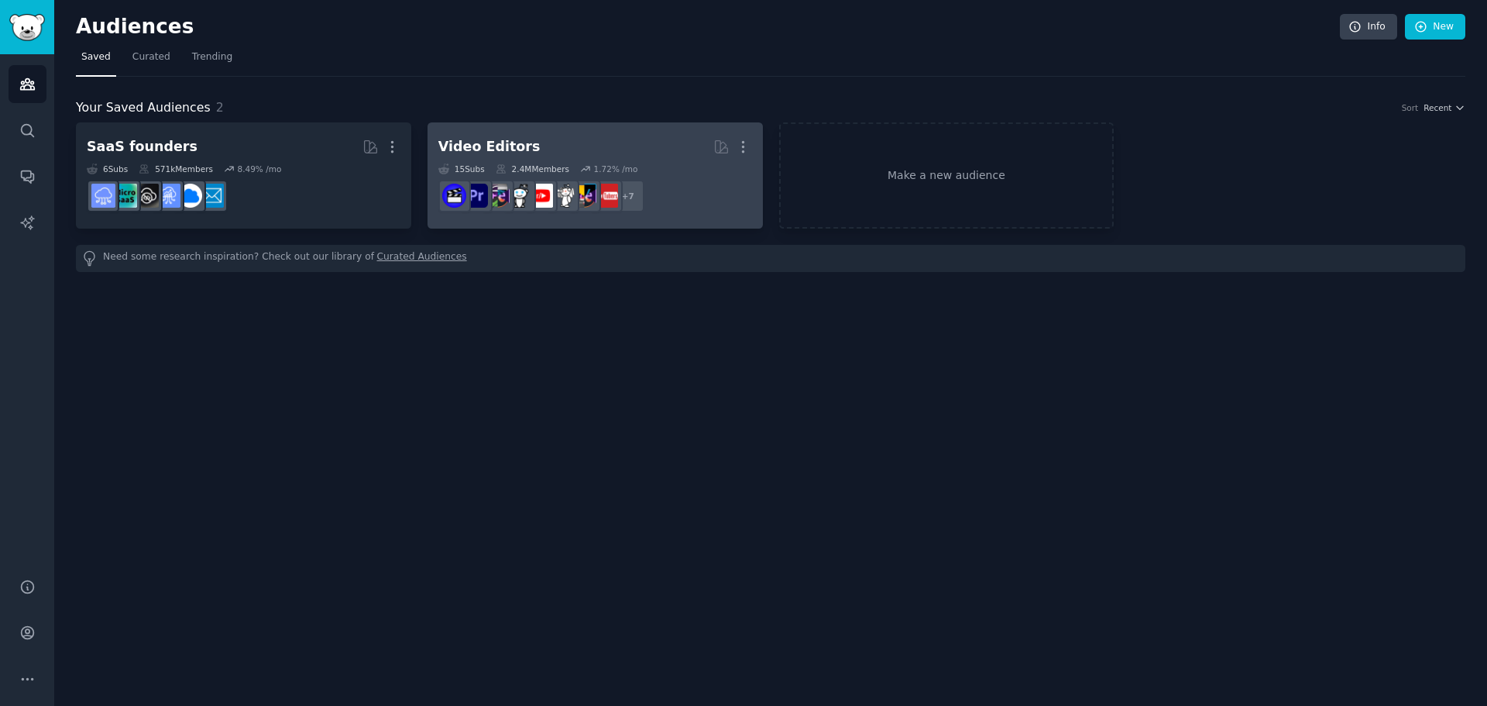
click at [473, 138] on div "Video Editors" at bounding box center [489, 146] width 102 height 19
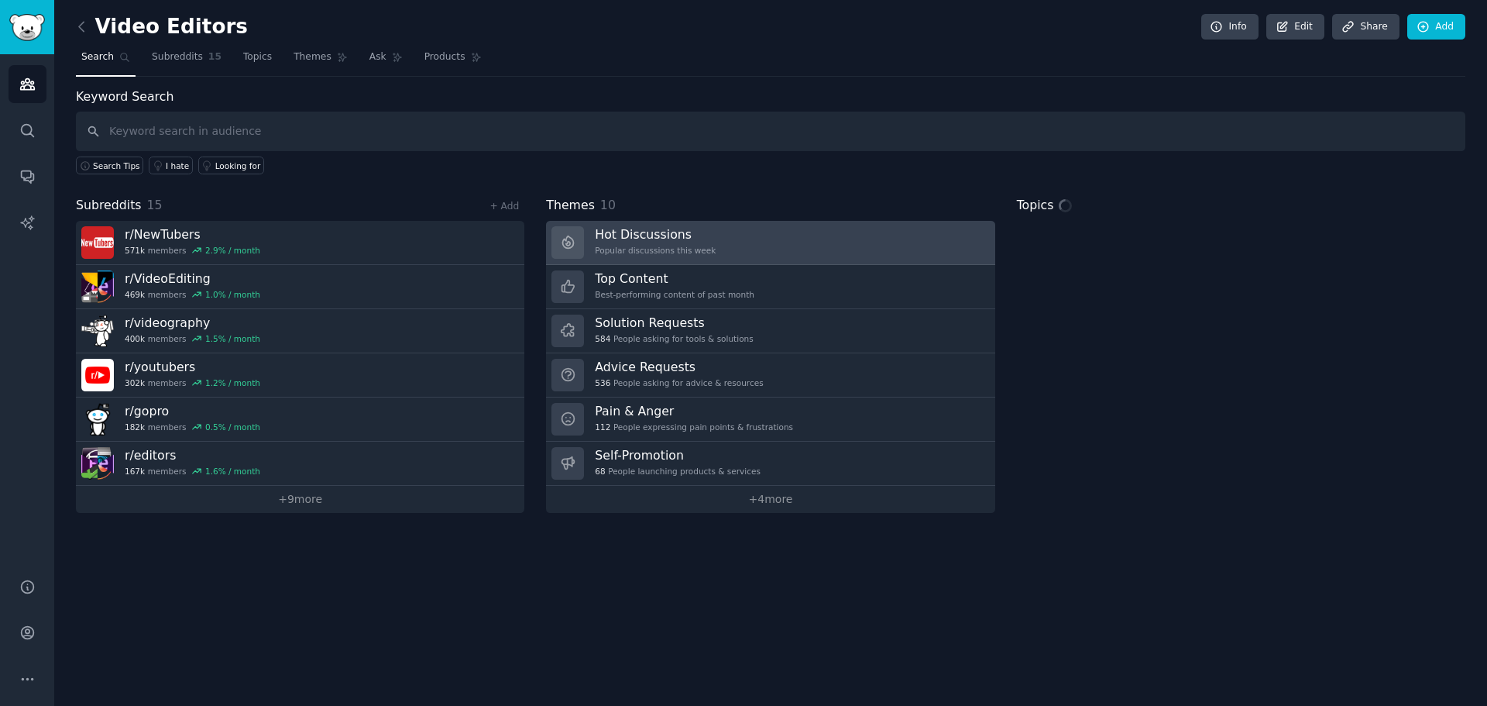
click at [685, 240] on h3 "Hot Discussions" at bounding box center [655, 234] width 121 height 16
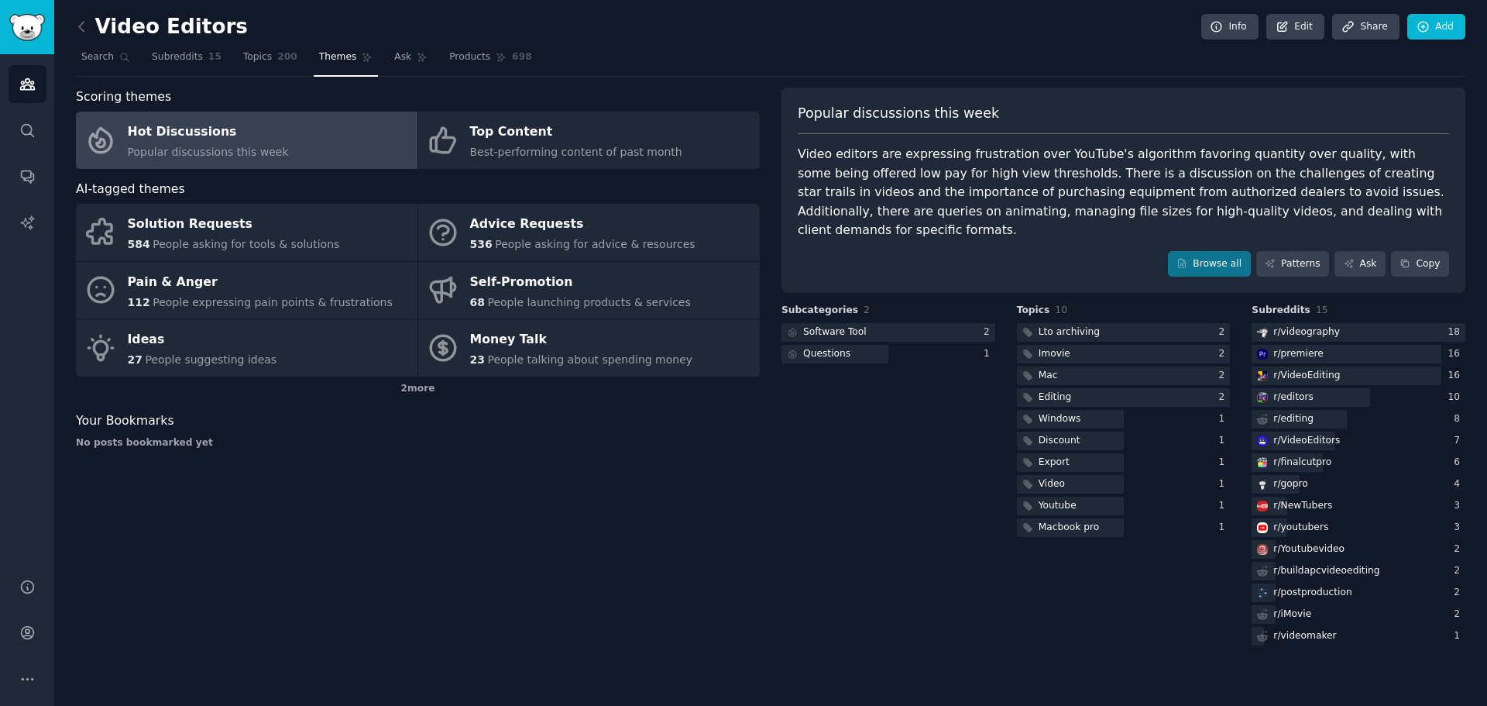
click at [236, 144] on div "Popular discussions this week" at bounding box center [208, 152] width 161 height 16
click at [901, 323] on div at bounding box center [889, 332] width 214 height 19
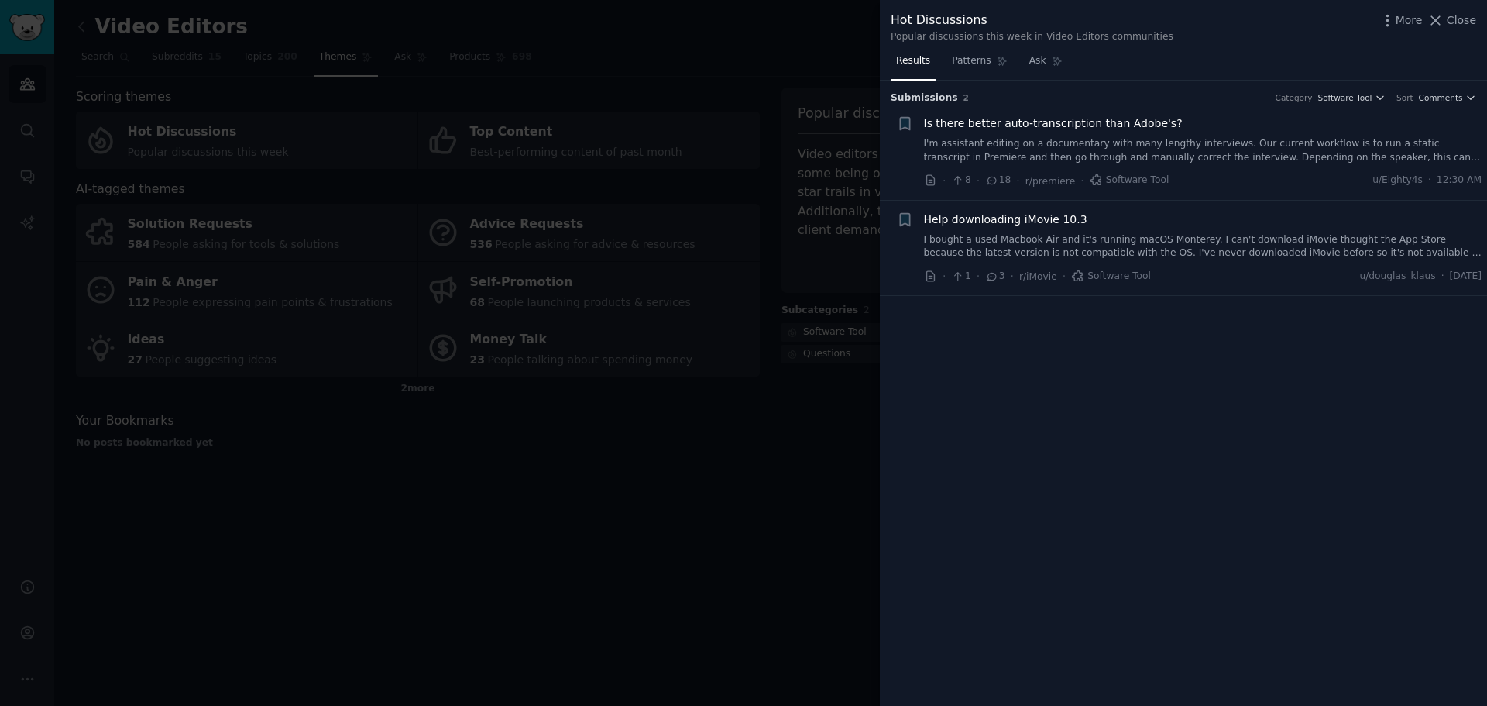
click at [970, 226] on span "Help downloading iMovie 10.3" at bounding box center [1005, 219] width 163 height 16
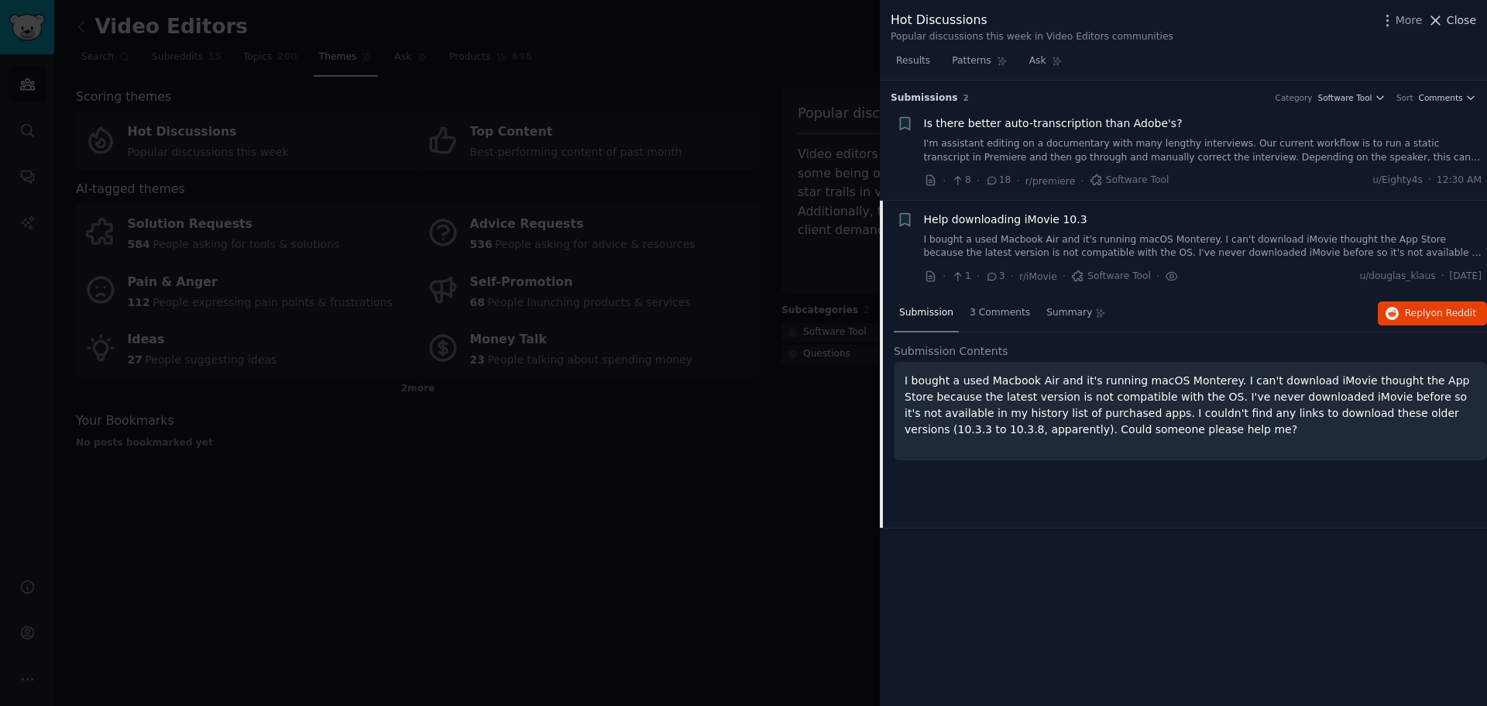
click at [1469, 15] on span "Close" at bounding box center [1461, 20] width 29 height 16
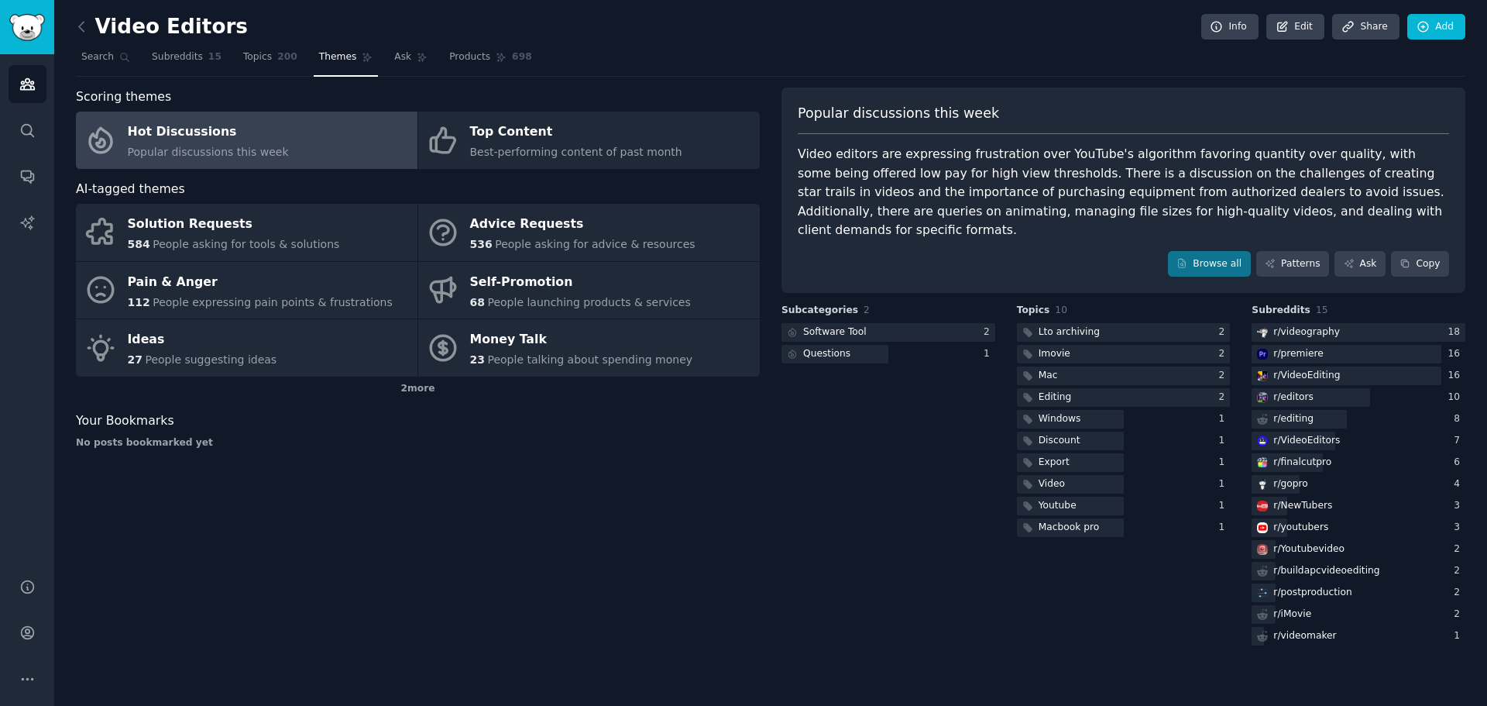
click at [464, 443] on div "No posts bookmarked yet" at bounding box center [418, 443] width 684 height 14
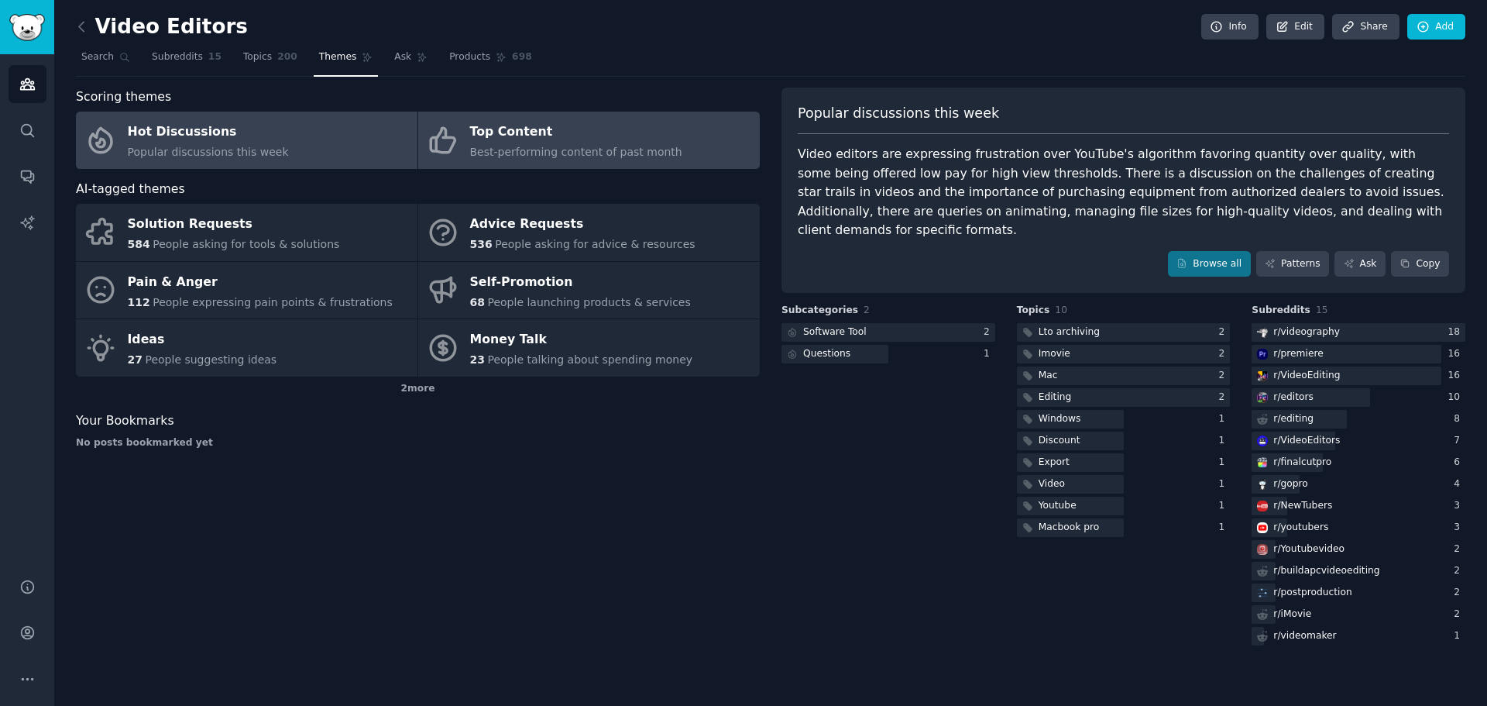
click at [606, 136] on div "Top Content" at bounding box center [576, 132] width 212 height 25
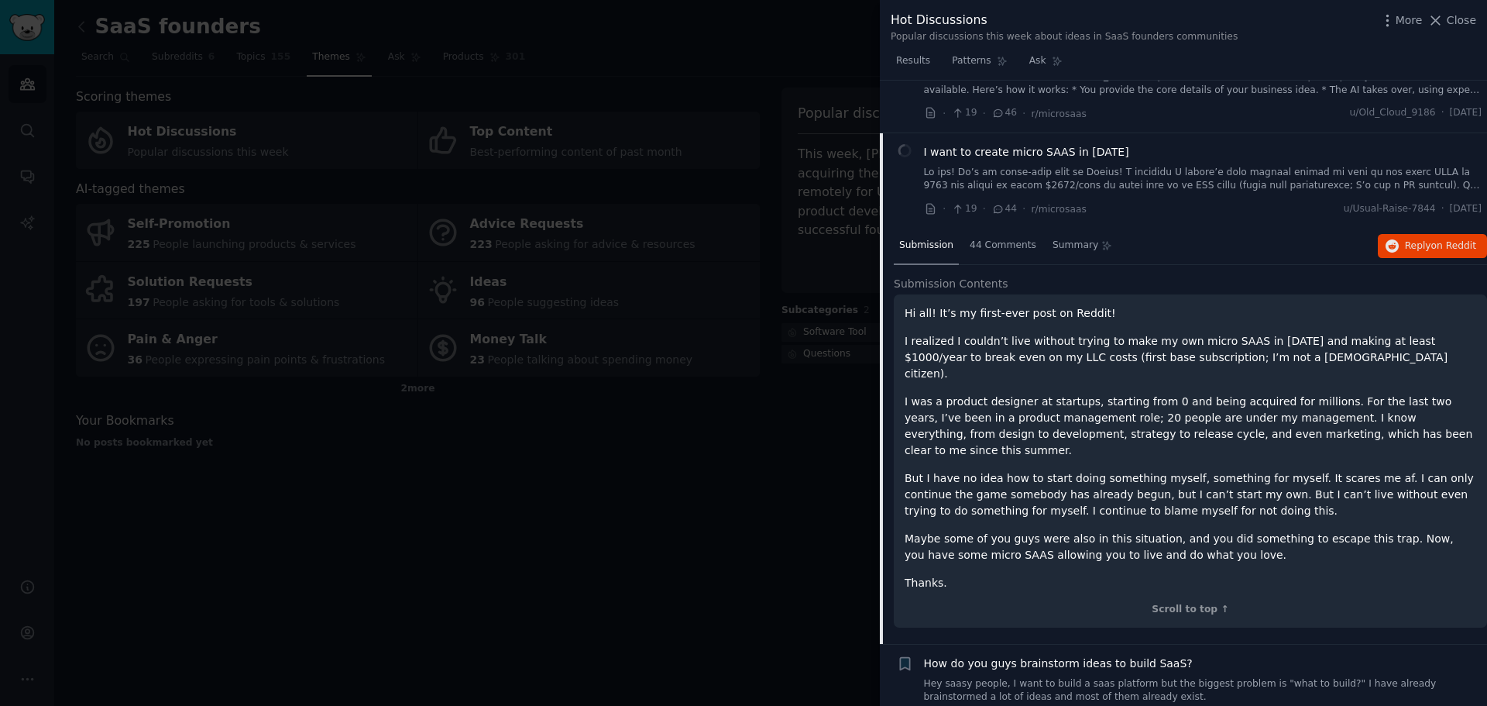
scroll to position [155, 0]
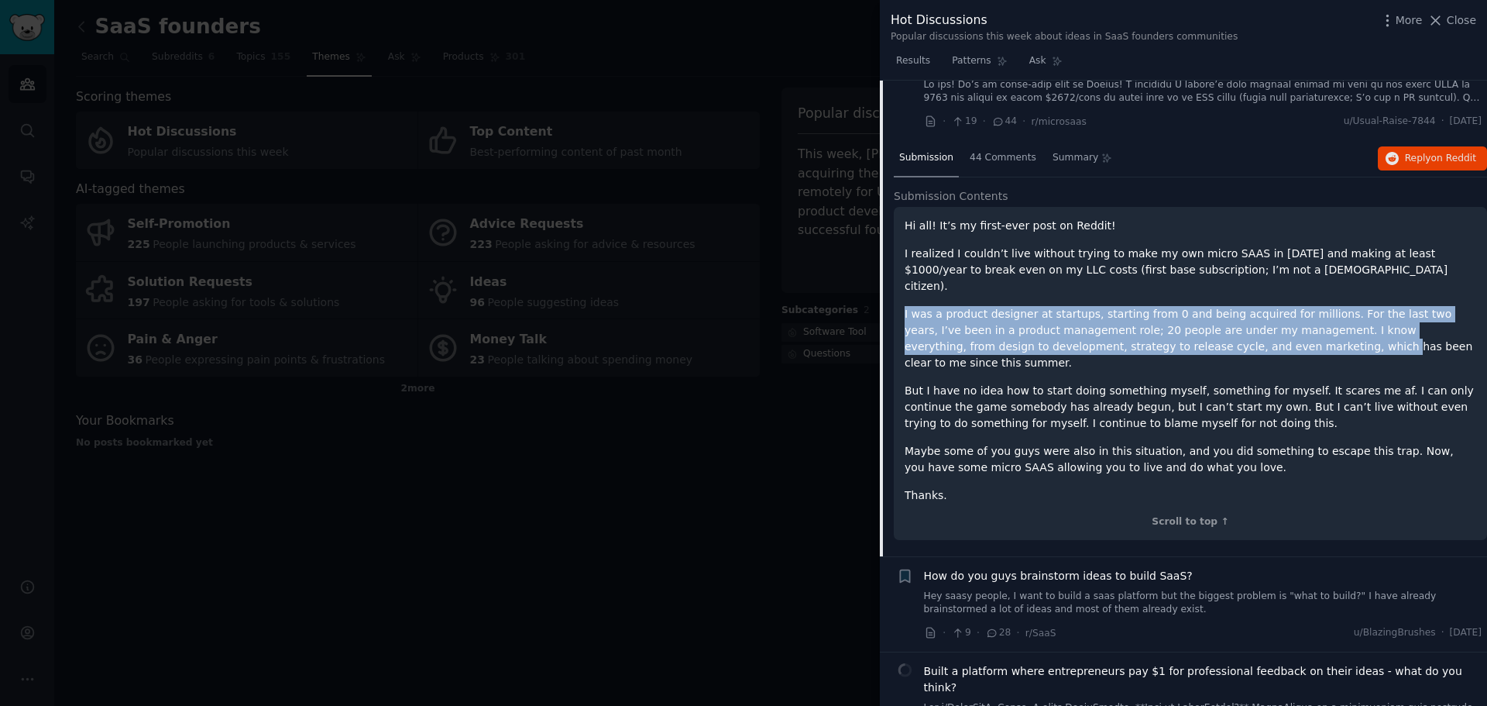
drag, startPoint x: 1001, startPoint y: 295, endPoint x: 1156, endPoint y: 323, distance: 156.6
click at [1156, 323] on div "Hi all! It’s my first-ever post on Reddit! I realized I couldn’t live without t…" at bounding box center [1190, 373] width 593 height 333
drag, startPoint x: 1084, startPoint y: 328, endPoint x: 1093, endPoint y: 334, distance: 10.5
click at [1083, 328] on p "I was a product designer at startups, starting from 0 and being acquired for mi…" at bounding box center [1191, 338] width 572 height 65
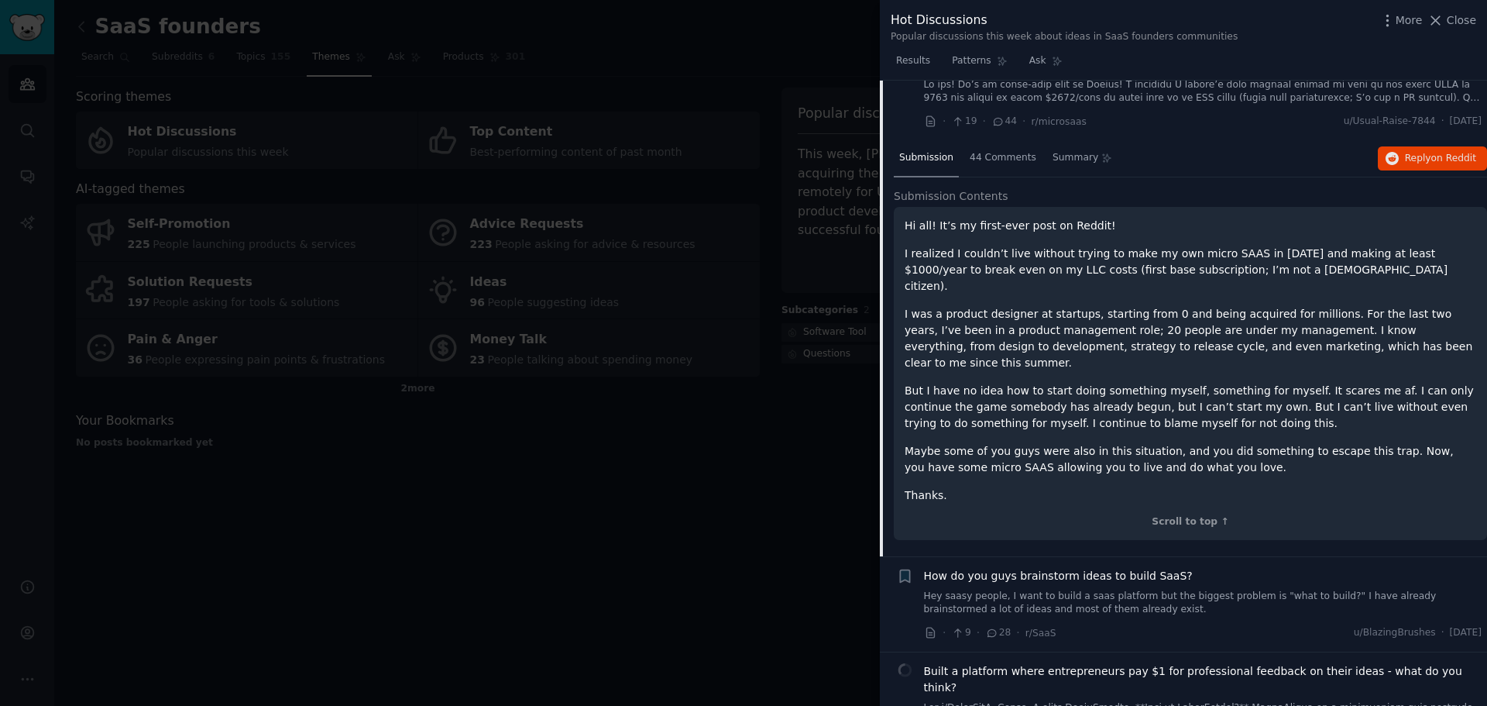
click at [1017, 383] on p "But I have no idea how to start doing something myself, something for myself. I…" at bounding box center [1191, 407] width 572 height 49
drag, startPoint x: 1001, startPoint y: 166, endPoint x: 1003, endPoint y: 173, distance: 8.1
click at [1001, 171] on div "44 Comments" at bounding box center [1002, 158] width 77 height 37
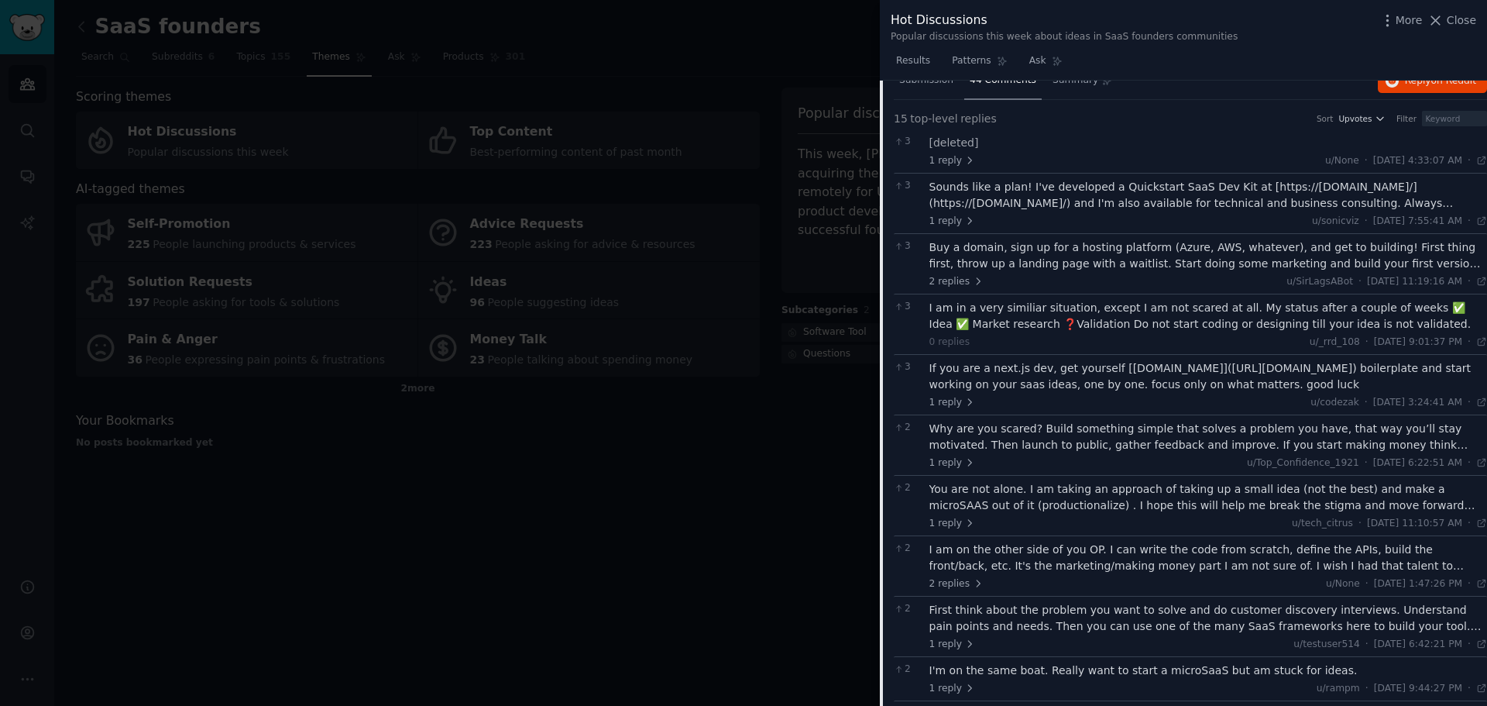
scroll to position [387, 0]
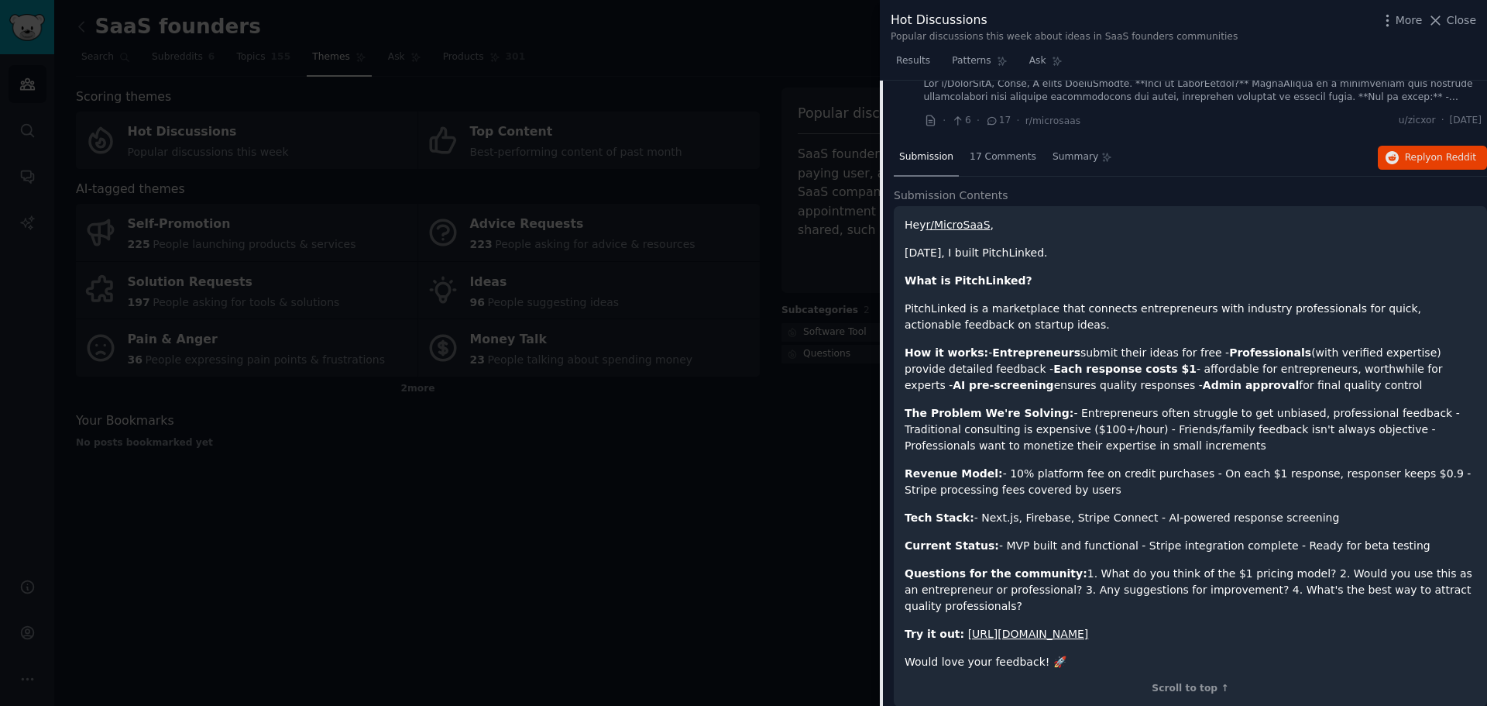
scroll to position [387, 0]
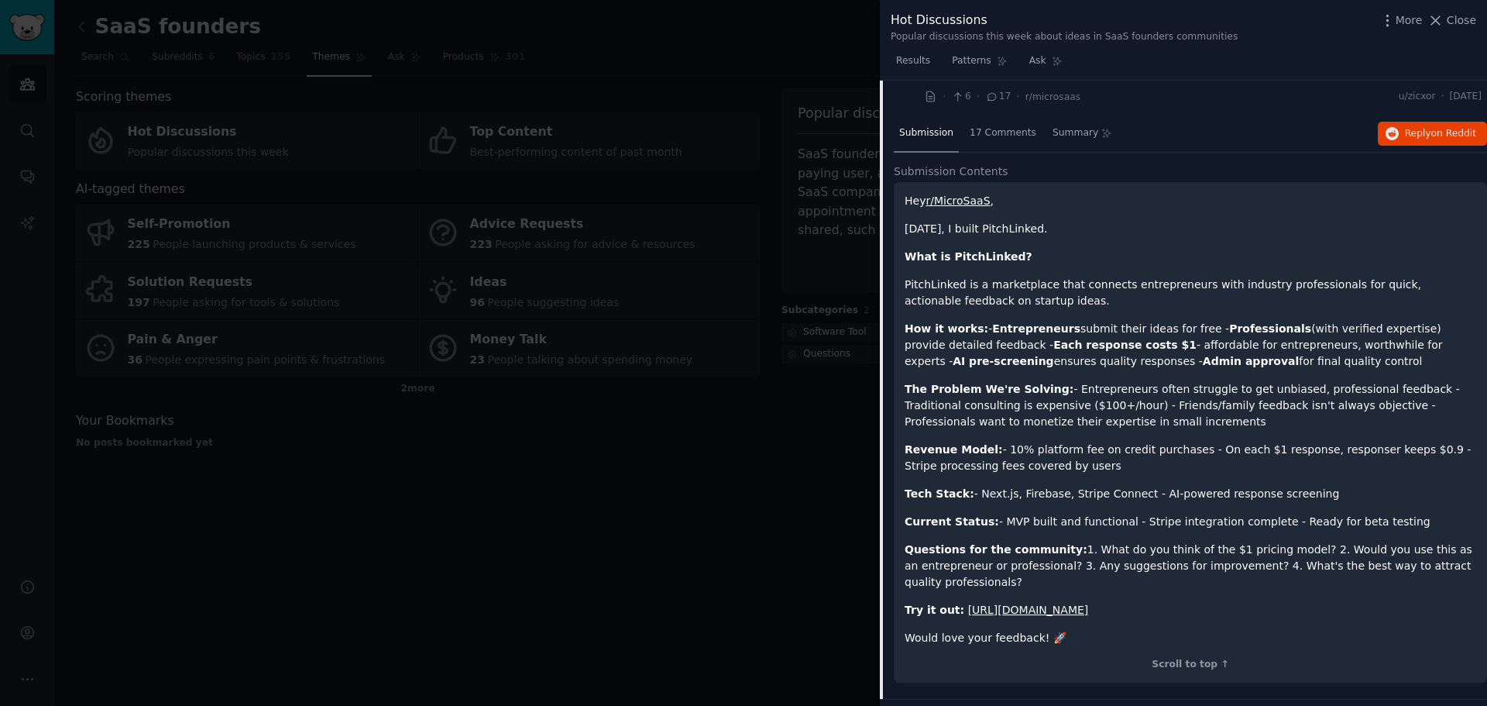
click at [1008, 221] on p "Today, I built PitchLinked." at bounding box center [1191, 229] width 572 height 16
click at [1112, 249] on p "What is PitchLinked?" at bounding box center [1191, 257] width 572 height 16
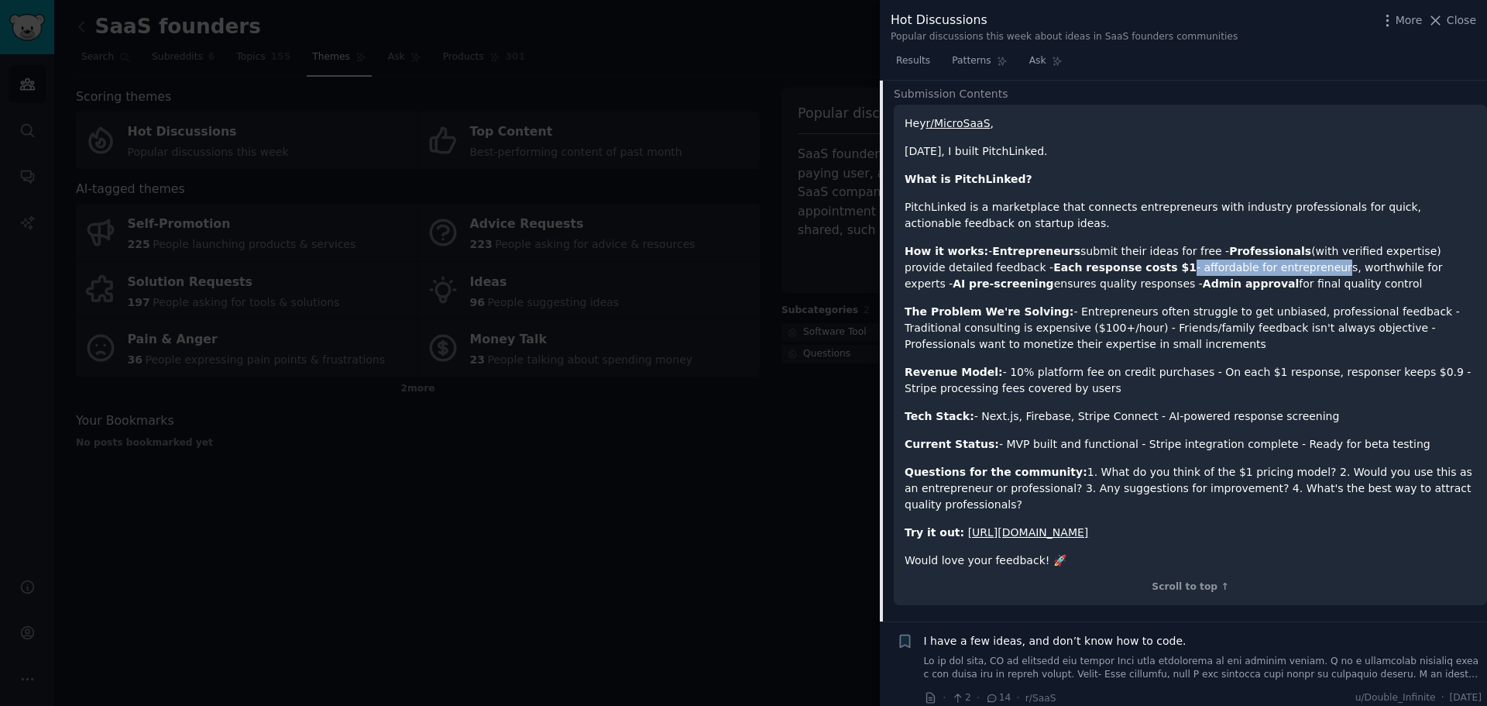
drag, startPoint x: 1074, startPoint y: 256, endPoint x: 1211, endPoint y: 255, distance: 136.3
click at [1211, 255] on p "How it works: - Entrepreneurs submit their ideas for free - Professionals (with…" at bounding box center [1191, 267] width 572 height 49
click at [1214, 268] on p "How it works: - Entrepreneurs submit their ideas for free - Professionals (with…" at bounding box center [1191, 267] width 572 height 49
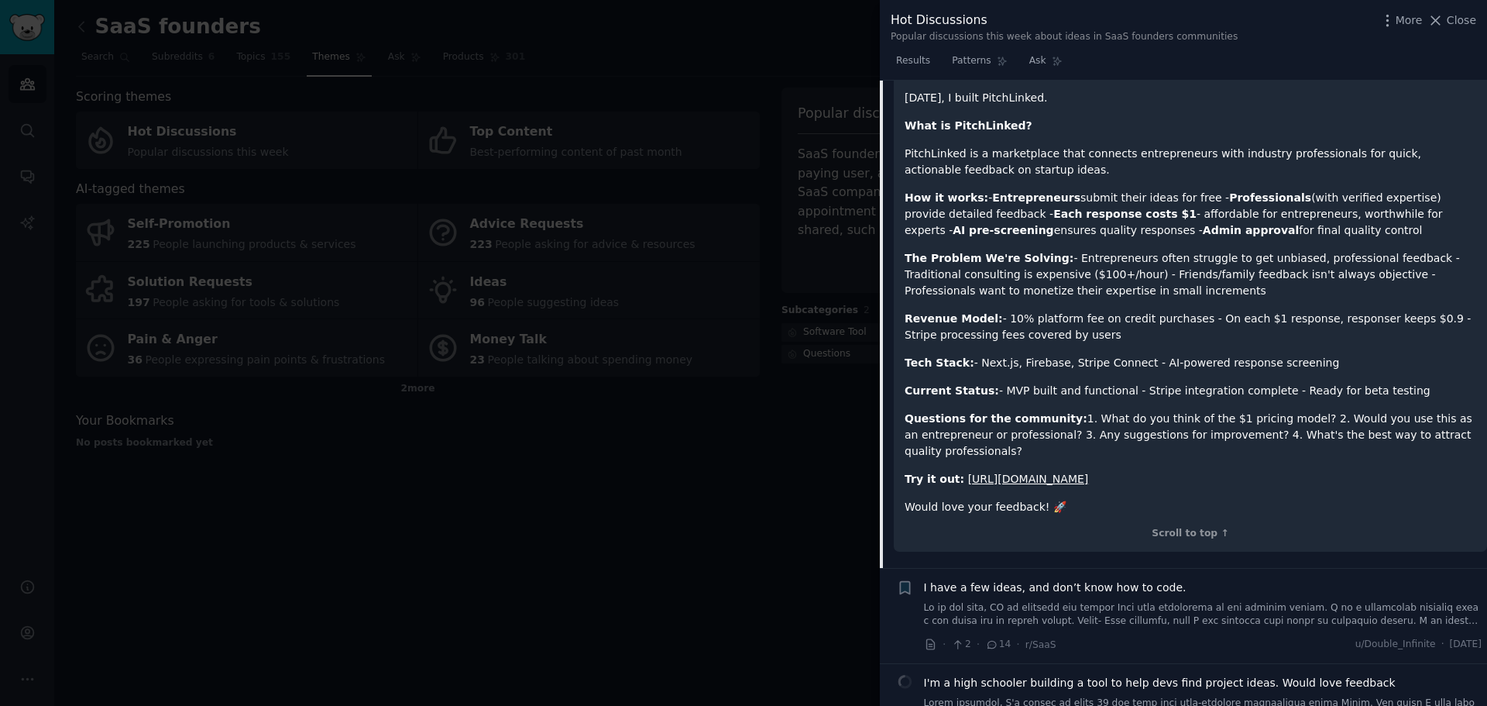
scroll to position [542, 0]
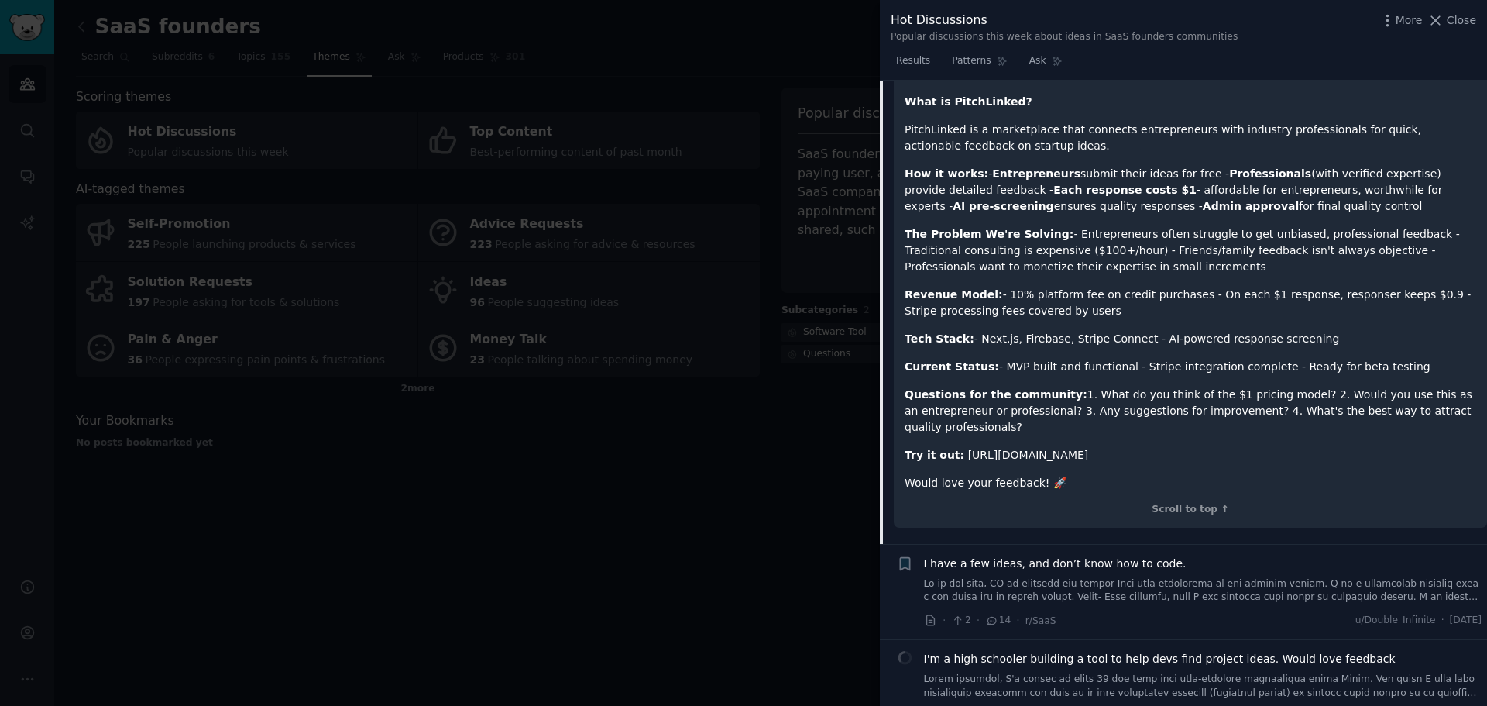
drag, startPoint x: 1002, startPoint y: 299, endPoint x: 1084, endPoint y: 295, distance: 82.2
click at [1084, 297] on p "Revenue Model: - 10% platform fee on credit purchases - On each $1 response, re…" at bounding box center [1191, 303] width 572 height 33
click at [1101, 287] on p "Revenue Model: - 10% platform fee on credit purchases - On each $1 response, re…" at bounding box center [1191, 303] width 572 height 33
drag, startPoint x: 988, startPoint y: 352, endPoint x: 1433, endPoint y: 352, distance: 445.4
click at [1433, 359] on p "Current Status: - MVP built and functional - Stripe integration complete - Read…" at bounding box center [1191, 367] width 572 height 16
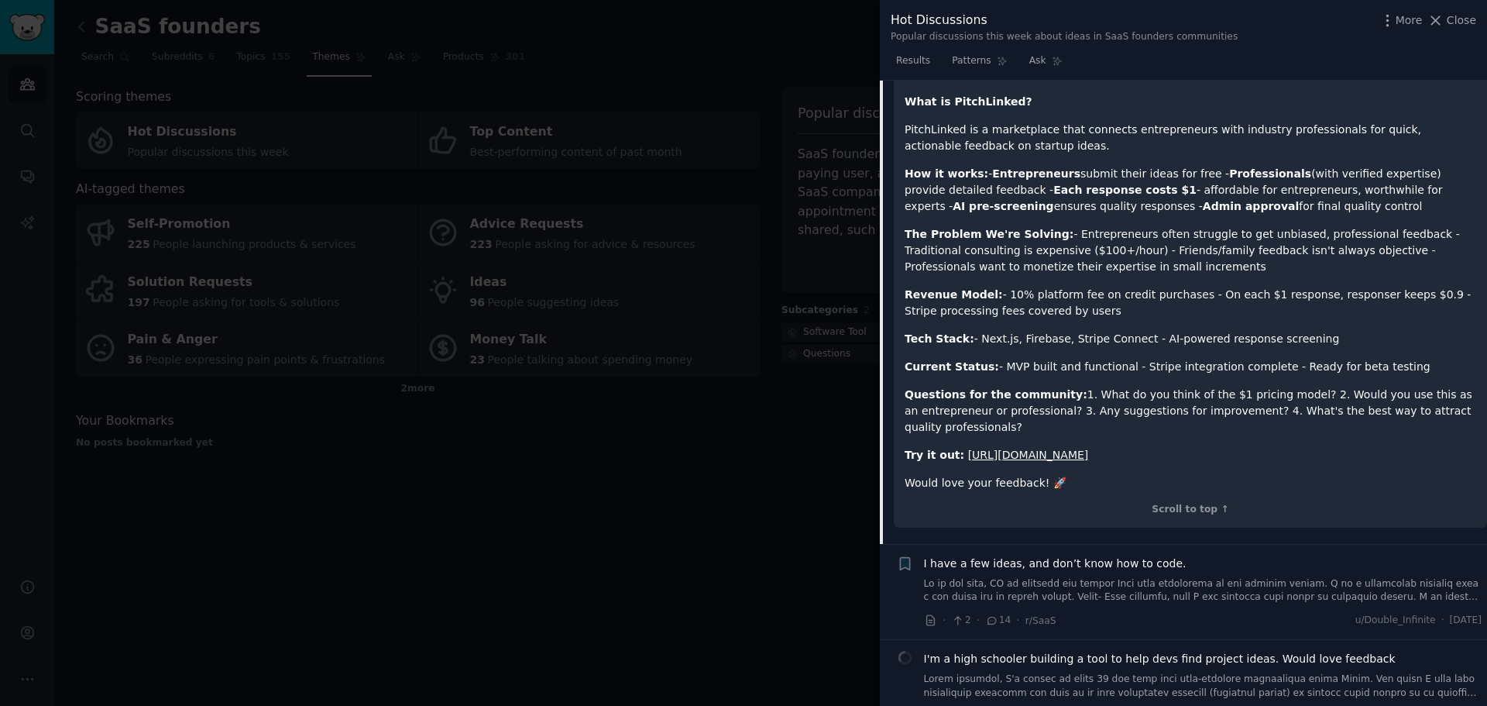
click at [1451, 331] on p "Tech Stack: - Next.js, Firebase, Stripe Connect - AI-powered response screening" at bounding box center [1191, 339] width 572 height 16
click at [961, 388] on strong "Questions for the community:" at bounding box center [996, 394] width 183 height 12
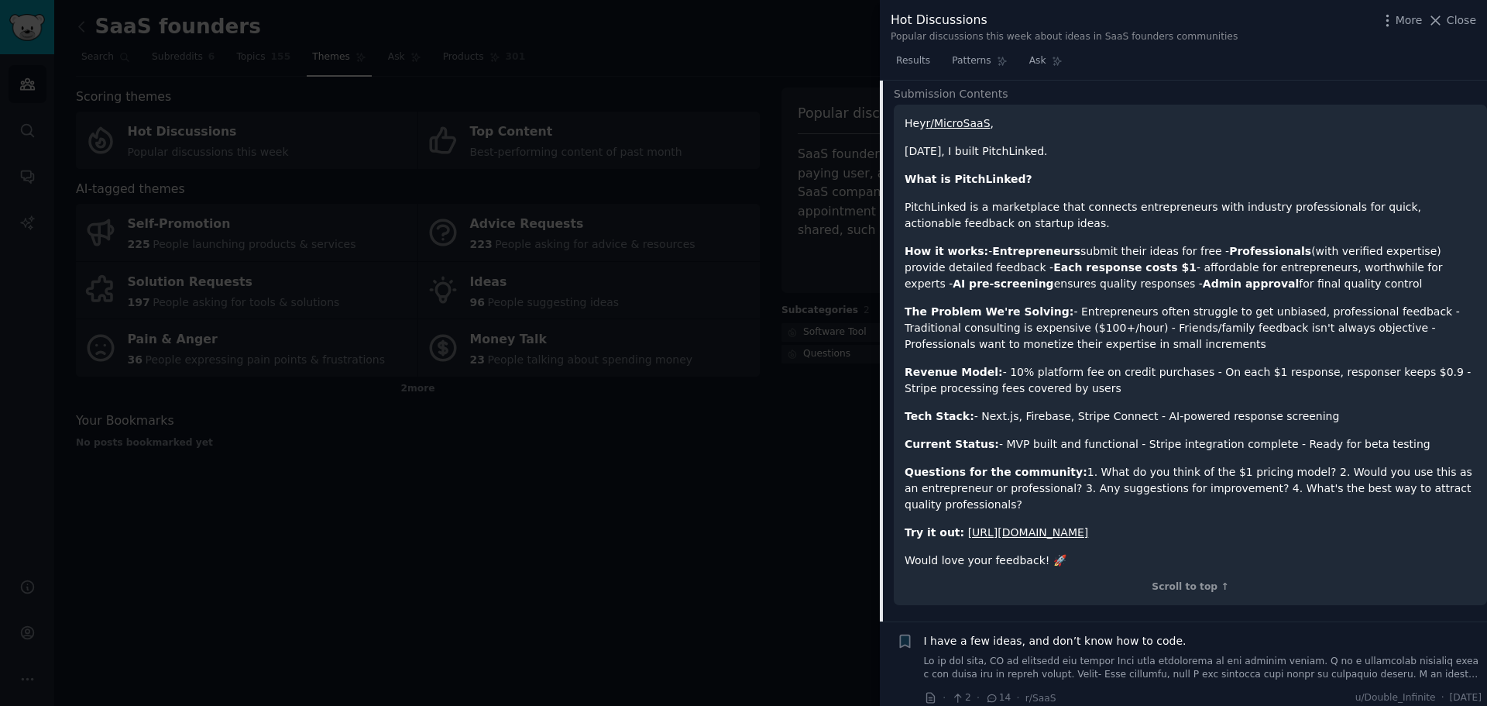
scroll to position [310, 0]
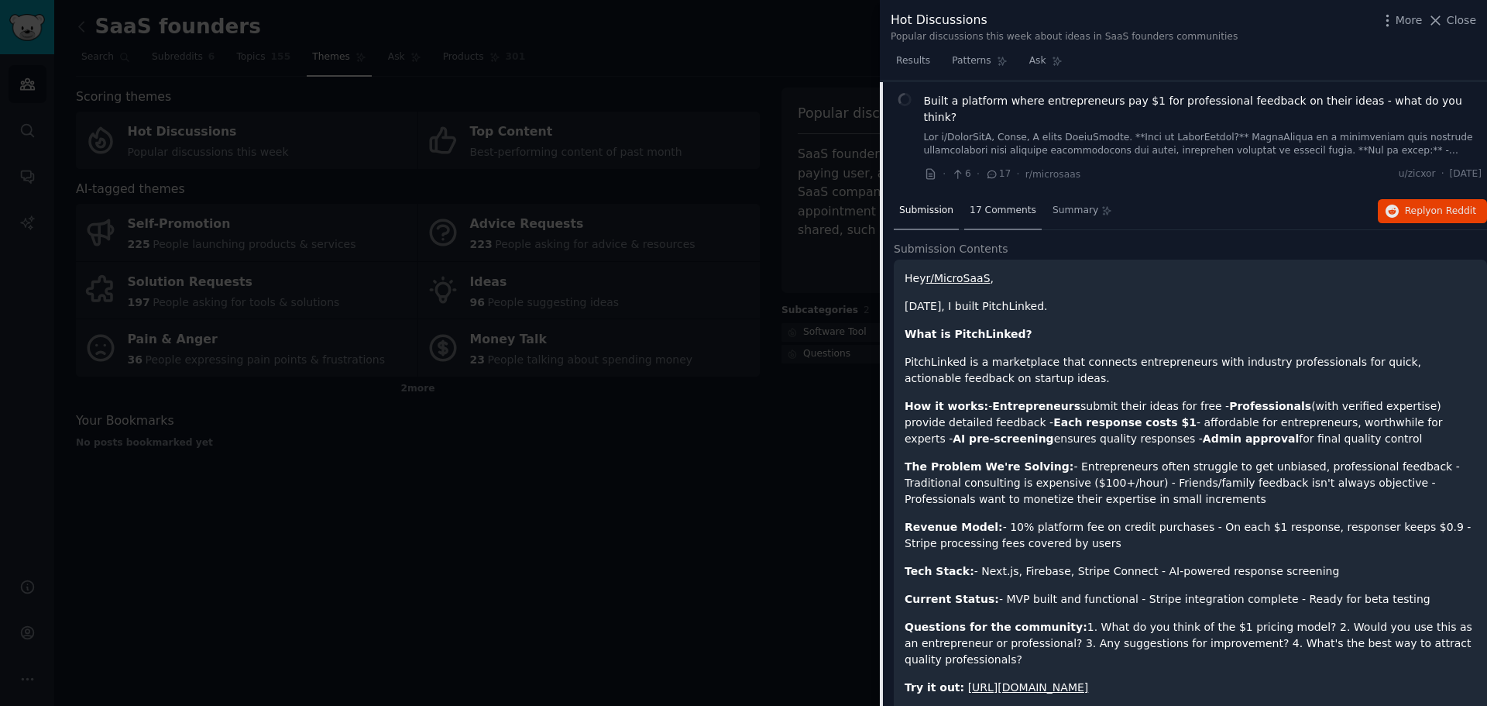
drag, startPoint x: 987, startPoint y: 208, endPoint x: 995, endPoint y: 211, distance: 9.4
click at [987, 208] on div "17 Comments" at bounding box center [1002, 211] width 77 height 37
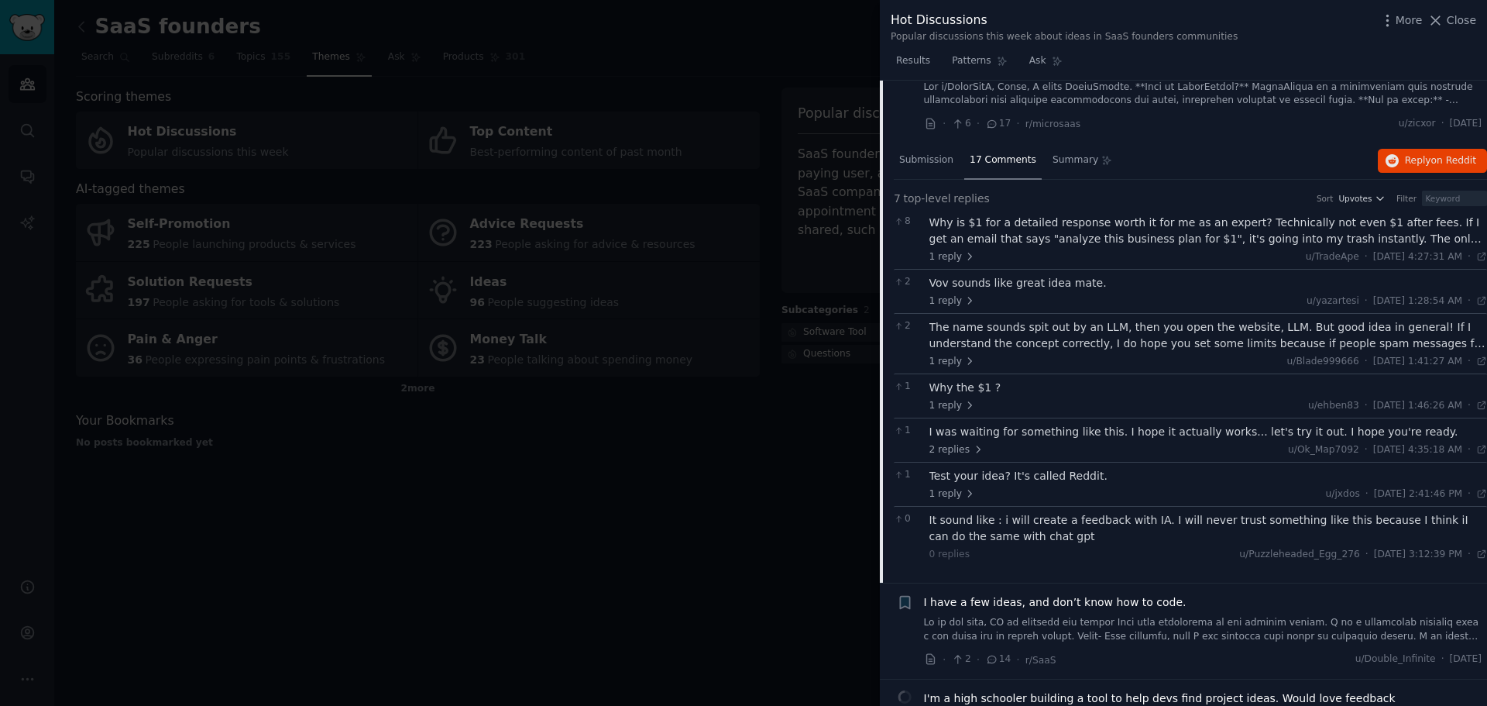
scroll to position [465, 0]
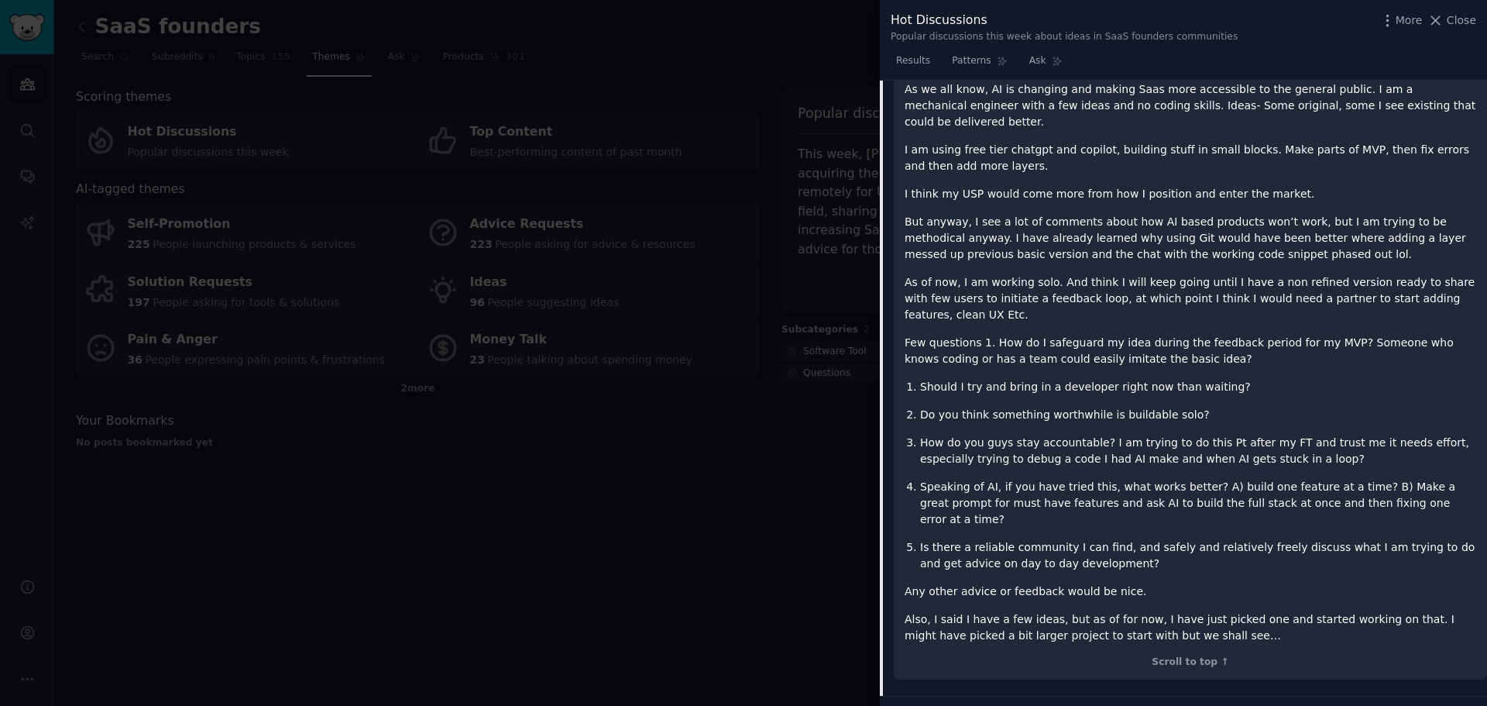
scroll to position [775, 0]
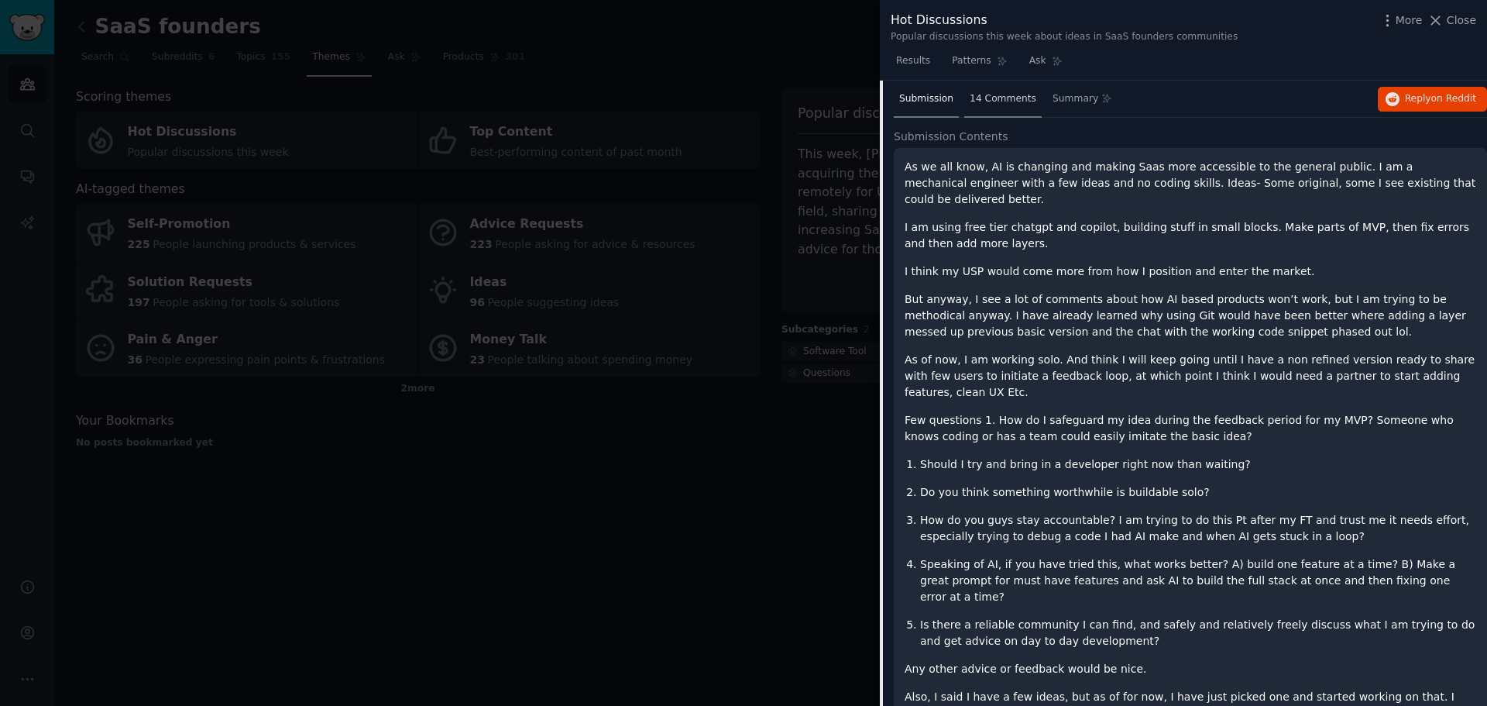
click at [997, 108] on div "14 Comments" at bounding box center [1002, 99] width 77 height 37
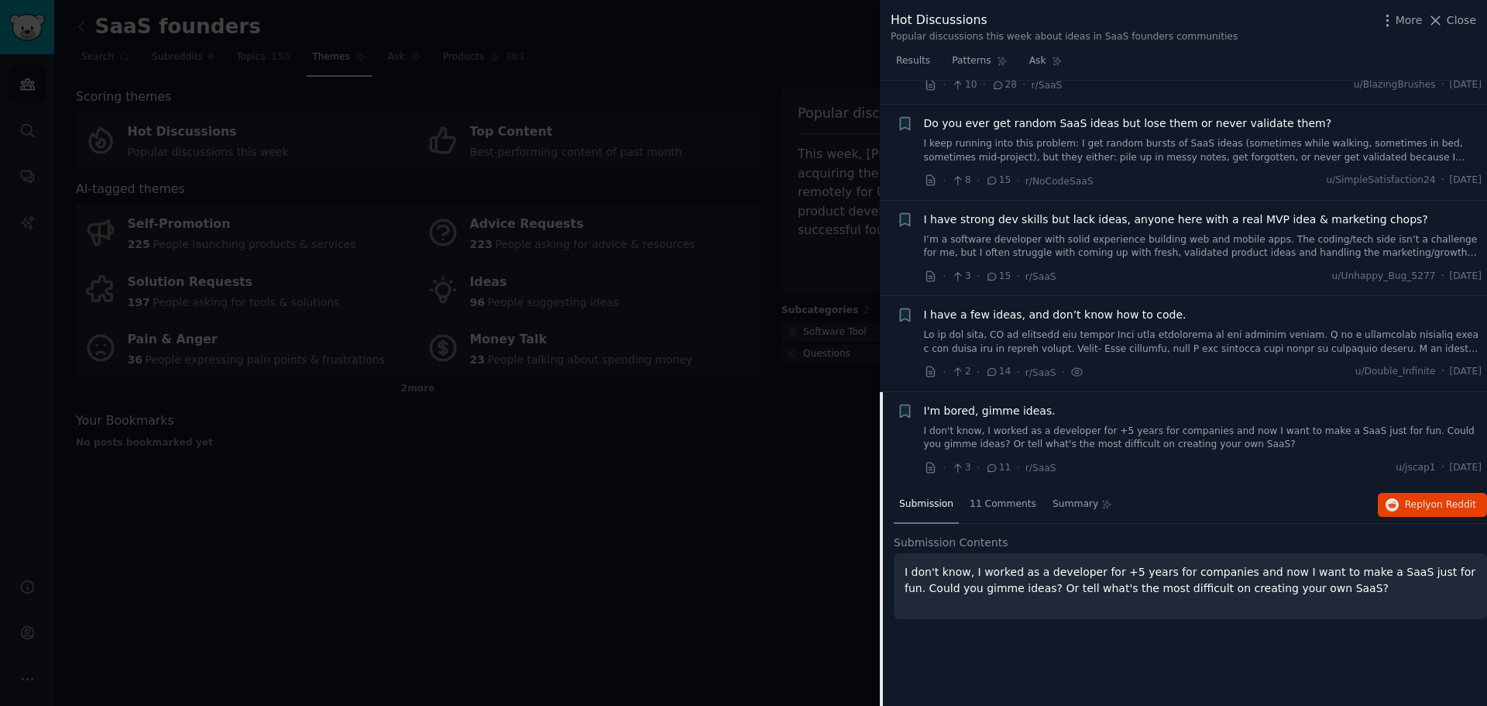
scroll to position [852, 0]
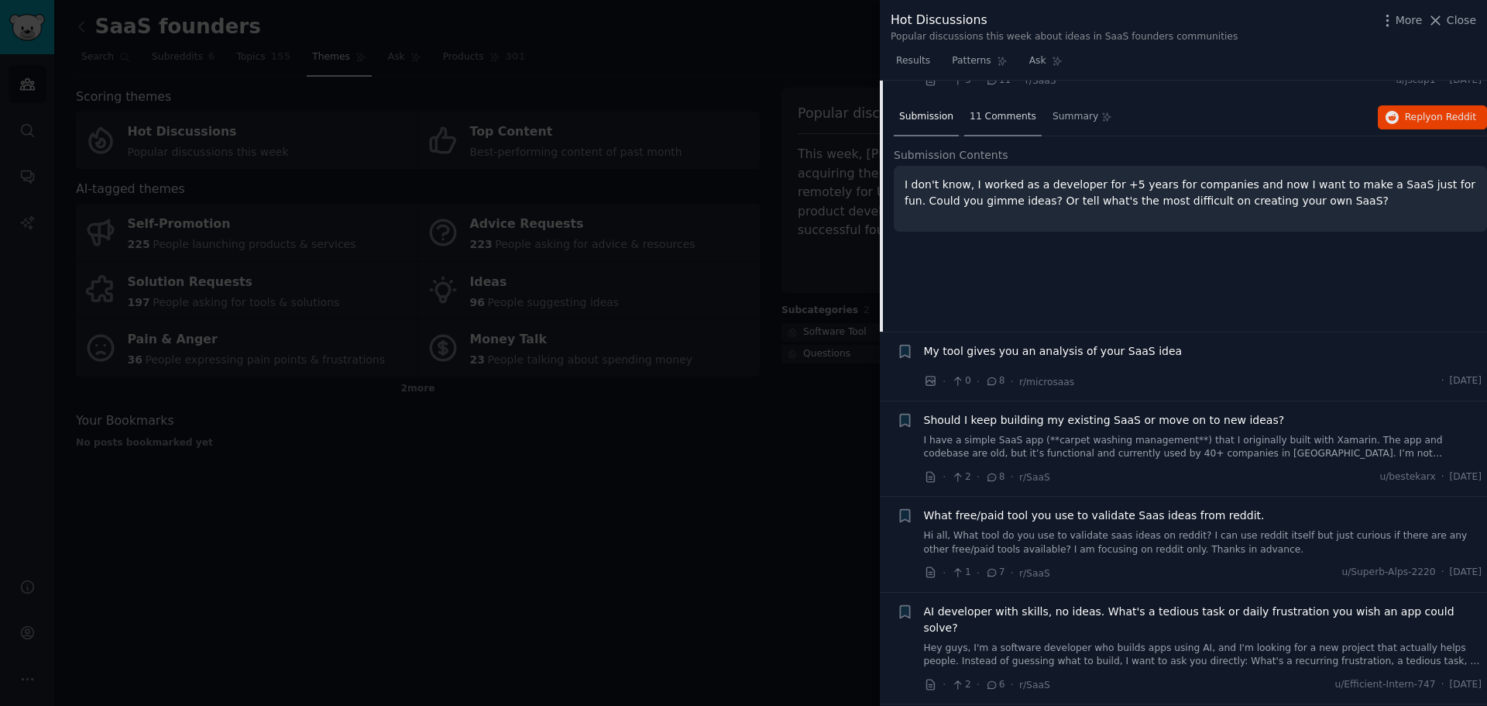
click at [983, 122] on span "11 Comments" at bounding box center [1003, 117] width 67 height 14
